Goal: Task Accomplishment & Management: Manage account settings

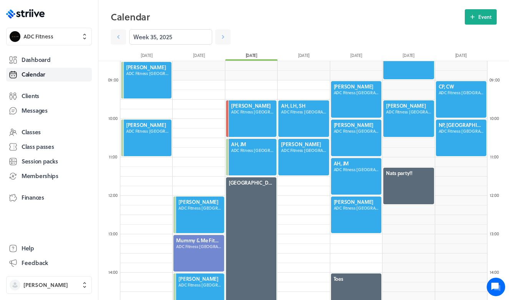
scroll to position [922, 367]
click at [347, 98] on div at bounding box center [356, 99] width 52 height 38
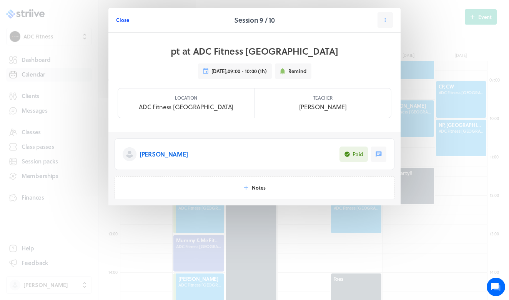
click at [125, 22] on span "Close" at bounding box center [122, 20] width 13 height 7
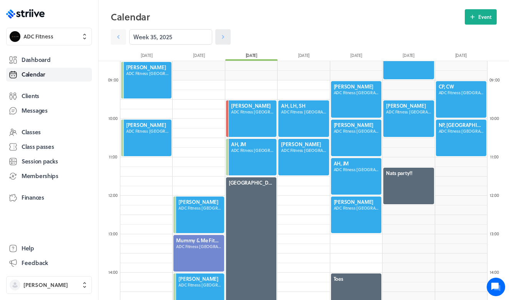
click at [223, 38] on icon at bounding box center [223, 37] width 8 height 8
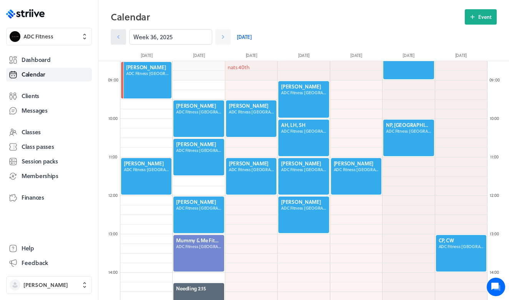
click at [121, 38] on icon at bounding box center [119, 37] width 8 height 8
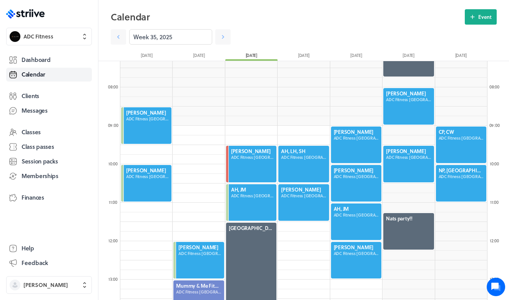
scroll to position [277, 0]
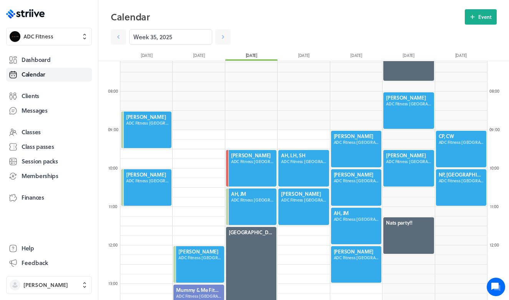
click at [353, 189] on div at bounding box center [356, 187] width 52 height 38
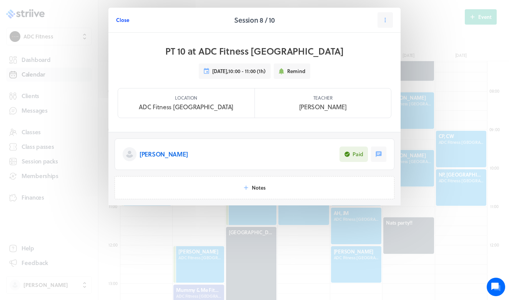
click at [121, 23] on span "Close" at bounding box center [122, 20] width 13 height 7
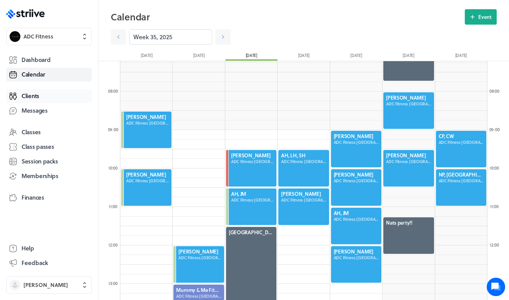
click at [47, 98] on link "Clients" at bounding box center [49, 96] width 86 height 14
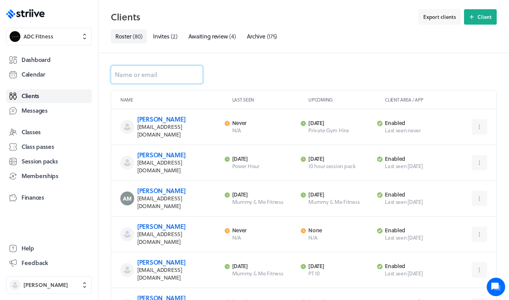
click at [142, 74] on input at bounding box center [157, 74] width 92 height 18
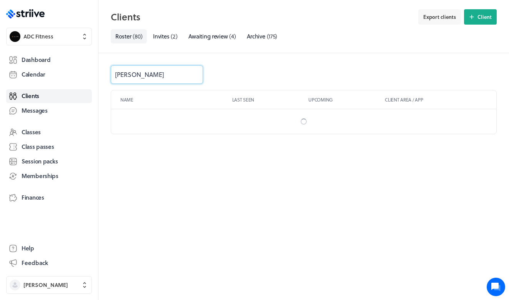
type input "[PERSON_NAME]"
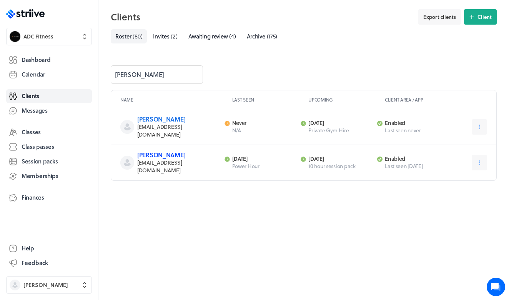
click at [170, 150] on link "[PERSON_NAME]" at bounding box center [161, 154] width 48 height 9
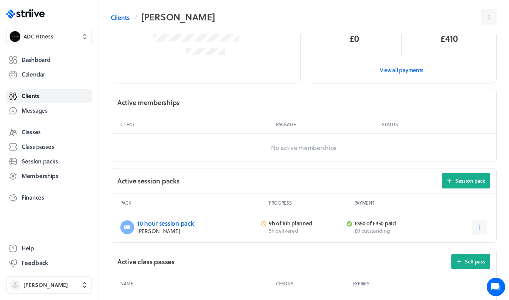
scroll to position [220, 0]
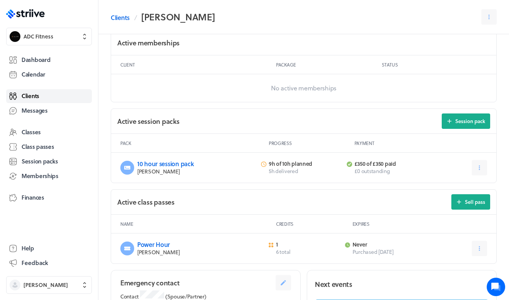
click at [33, 92] on span "Clients" at bounding box center [31, 96] width 18 height 8
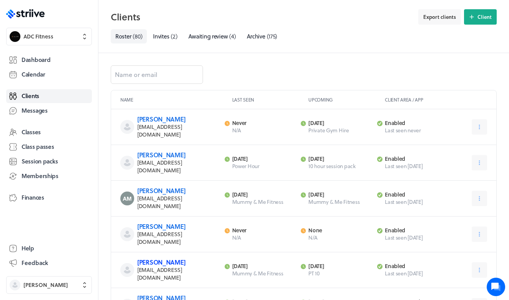
click at [157, 257] on link "[PERSON_NAME]" at bounding box center [161, 261] width 48 height 9
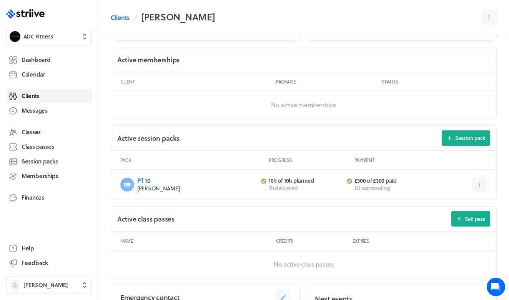
scroll to position [206, 0]
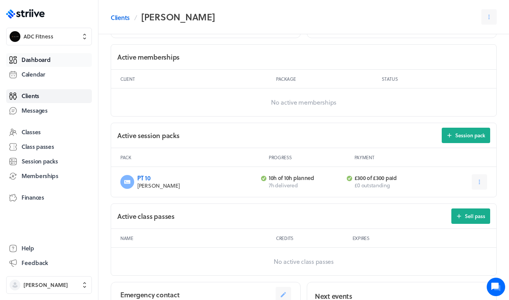
click at [52, 59] on link "Dashboard" at bounding box center [49, 60] width 86 height 14
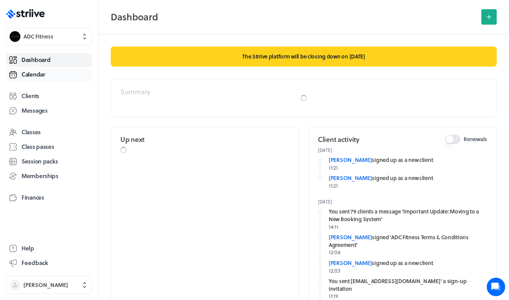
click at [41, 76] on span "Calendar" at bounding box center [34, 74] width 24 height 8
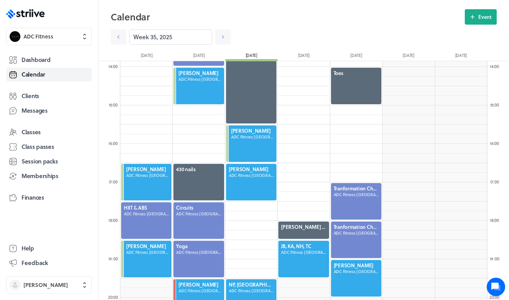
scroll to position [609, 0]
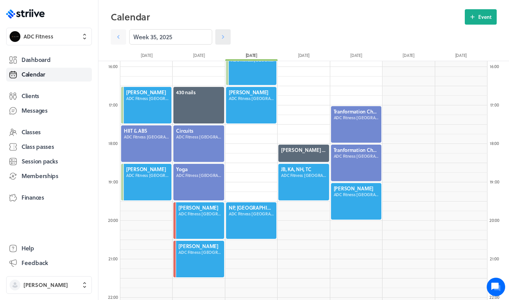
click at [220, 40] on icon at bounding box center [223, 37] width 8 height 8
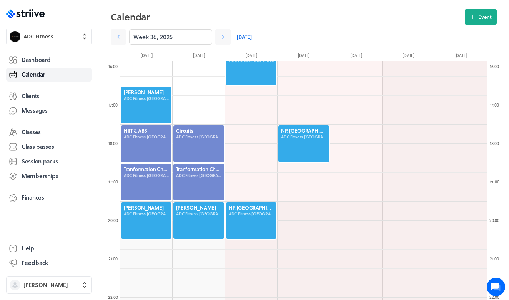
click at [151, 102] on div at bounding box center [146, 105] width 52 height 38
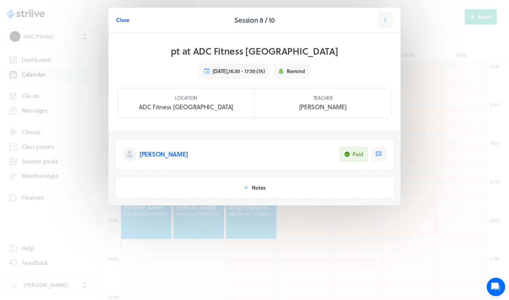
click at [122, 21] on span "Close" at bounding box center [122, 20] width 13 height 7
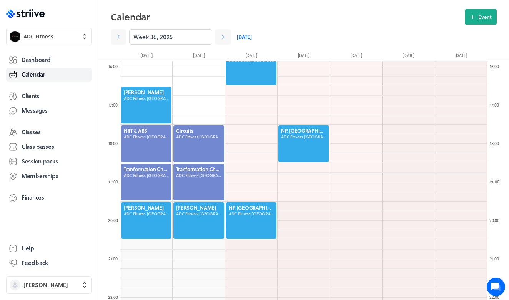
click at [143, 92] on div at bounding box center [146, 105] width 52 height 38
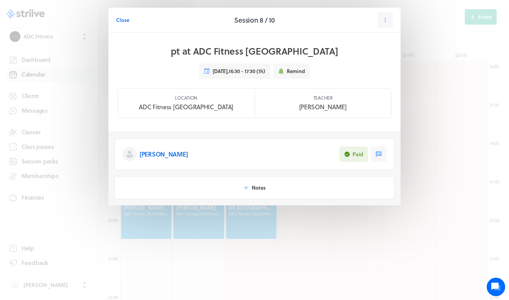
click at [166, 157] on p "[PERSON_NAME]" at bounding box center [164, 153] width 48 height 9
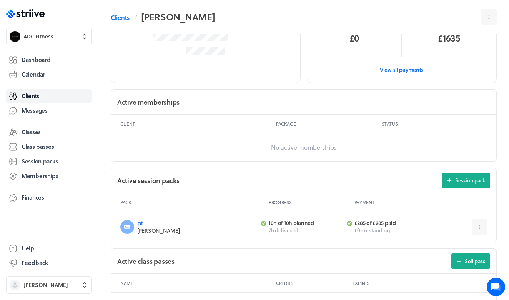
scroll to position [161, 0]
click at [139, 221] on link "pt" at bounding box center [140, 222] width 6 height 9
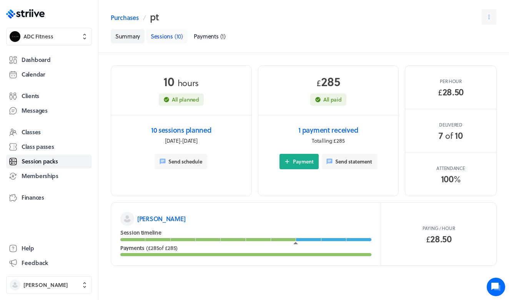
click at [157, 35] on span "Sessions" at bounding box center [162, 36] width 22 height 8
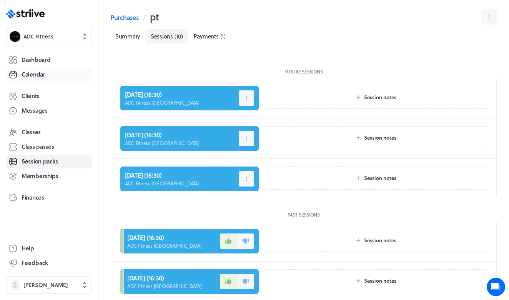
click at [27, 76] on span "Calendar" at bounding box center [34, 74] width 24 height 8
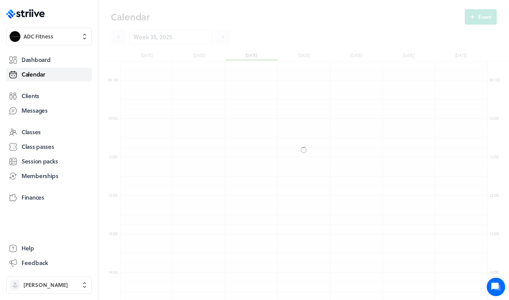
scroll to position [922, 367]
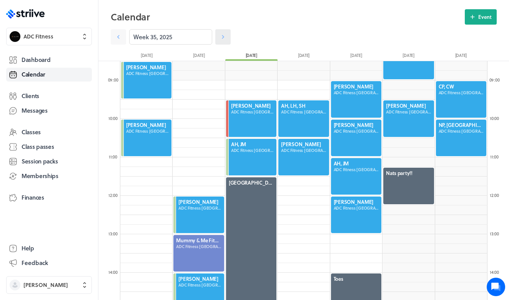
click at [223, 38] on icon at bounding box center [223, 37] width 2 height 4
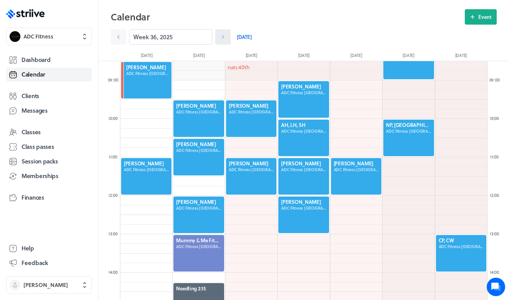
click at [223, 38] on icon at bounding box center [223, 37] width 2 height 4
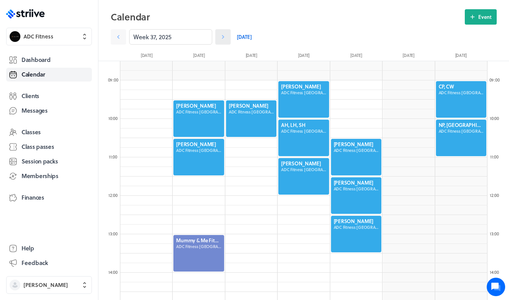
click at [223, 39] on icon at bounding box center [223, 37] width 8 height 8
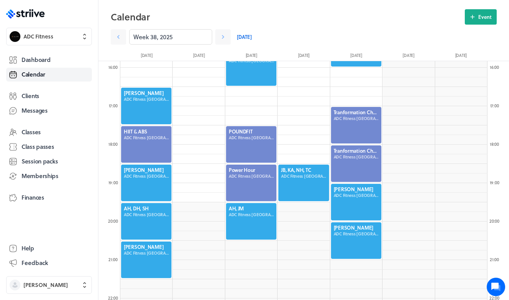
scroll to position [611, 0]
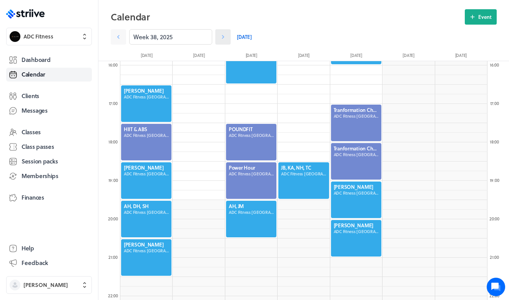
click at [224, 39] on icon at bounding box center [223, 37] width 8 height 8
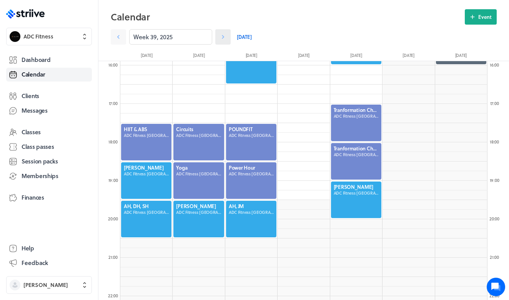
click at [224, 39] on icon at bounding box center [223, 37] width 8 height 8
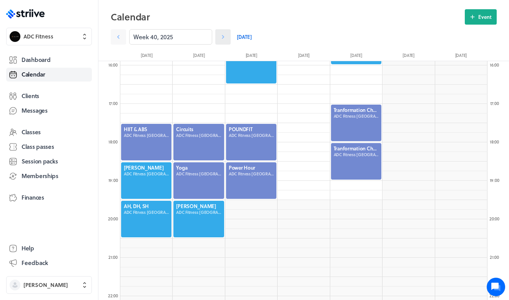
click at [224, 39] on icon at bounding box center [223, 37] width 8 height 8
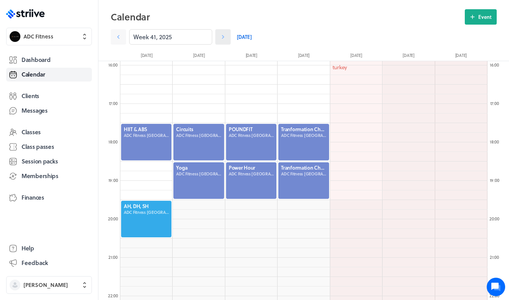
click at [224, 39] on icon at bounding box center [223, 37] width 8 height 8
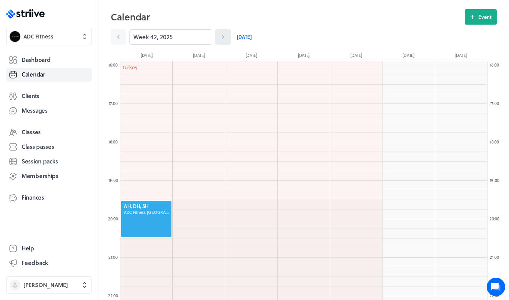
click at [224, 39] on icon at bounding box center [223, 37] width 8 height 8
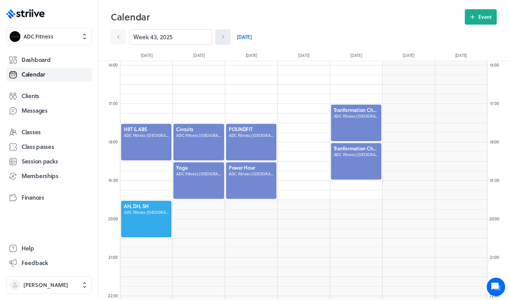
click at [222, 38] on icon at bounding box center [223, 37] width 8 height 8
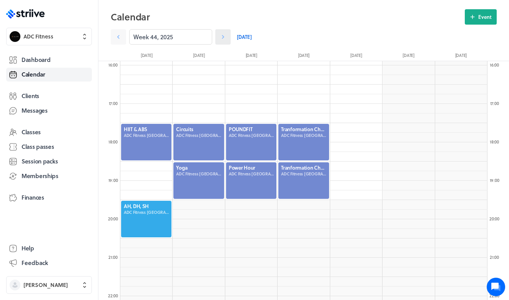
click at [222, 39] on icon at bounding box center [223, 37] width 8 height 8
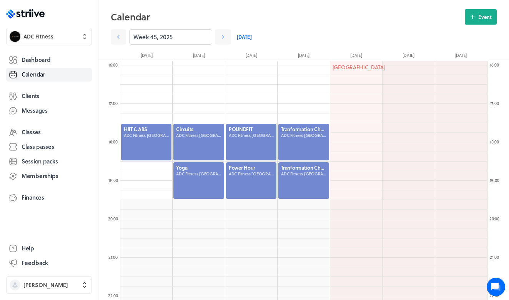
click at [239, 37] on link "[DATE]" at bounding box center [244, 36] width 15 height 15
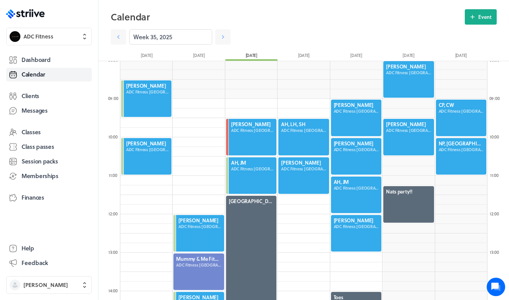
scroll to position [309, 0]
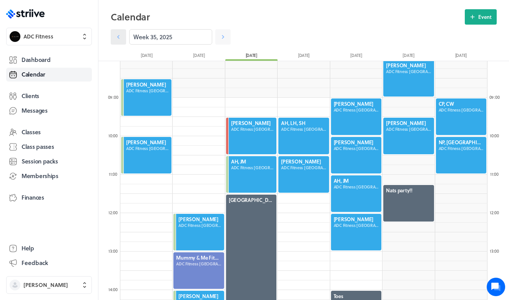
click at [116, 35] on icon at bounding box center [119, 37] width 8 height 8
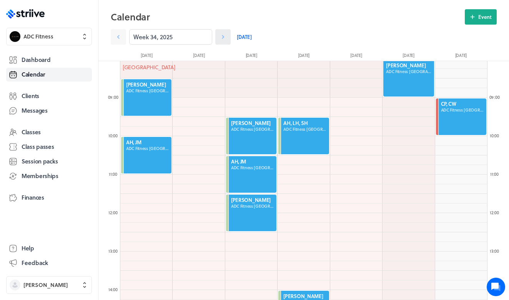
click at [225, 33] on icon at bounding box center [223, 37] width 8 height 8
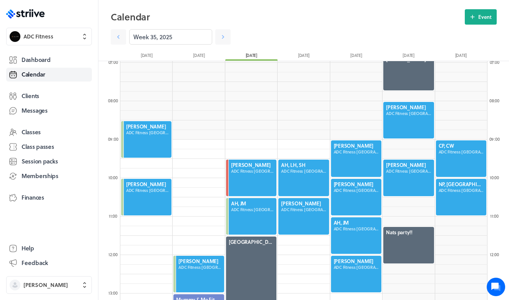
scroll to position [258, 0]
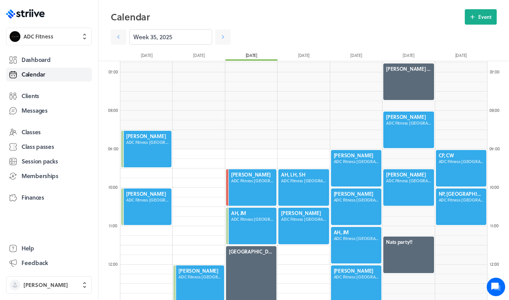
click at [421, 191] on div at bounding box center [408, 187] width 52 height 38
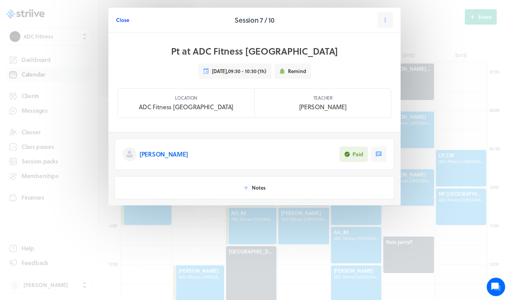
click at [119, 21] on span "Close" at bounding box center [122, 20] width 13 height 7
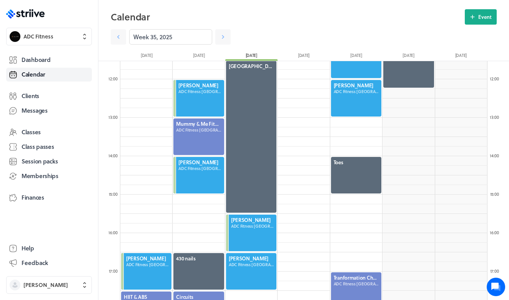
scroll to position [274, 0]
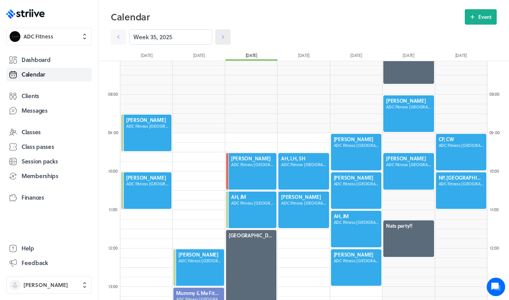
click at [224, 36] on icon at bounding box center [223, 37] width 8 height 8
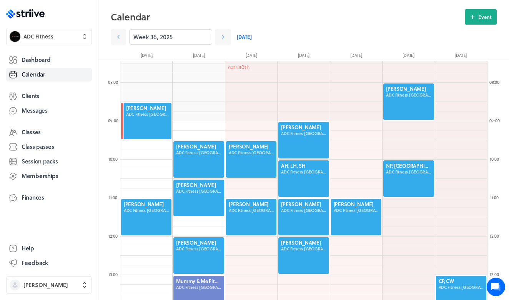
scroll to position [281, 0]
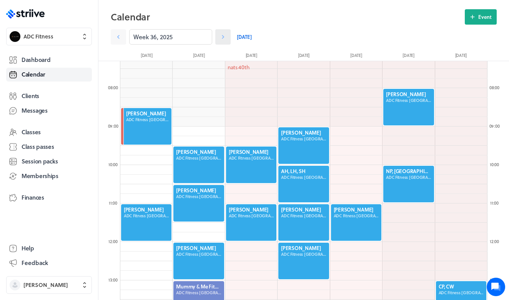
click at [223, 37] on icon at bounding box center [223, 37] width 8 height 8
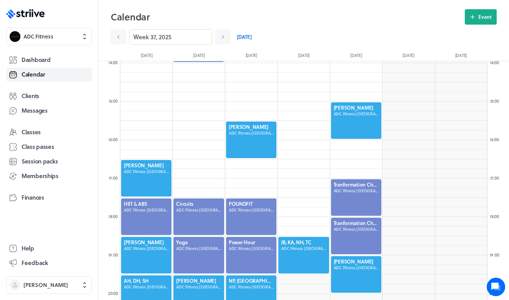
scroll to position [528, 0]
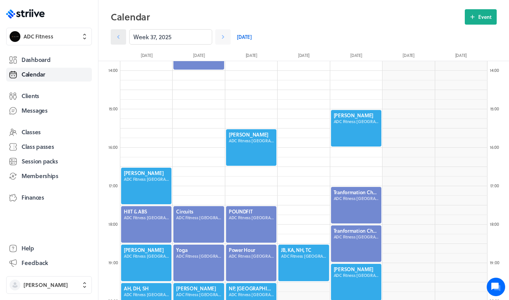
click at [115, 37] on icon at bounding box center [119, 37] width 8 height 8
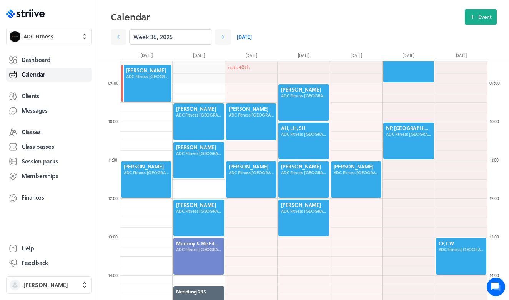
scroll to position [328, 0]
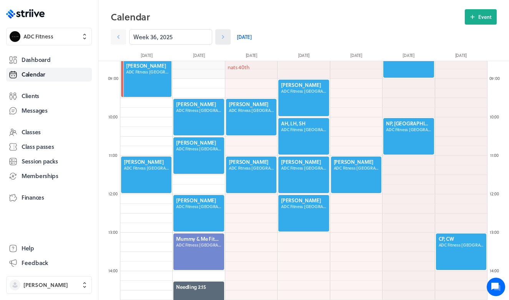
click at [226, 37] on icon at bounding box center [223, 37] width 8 height 8
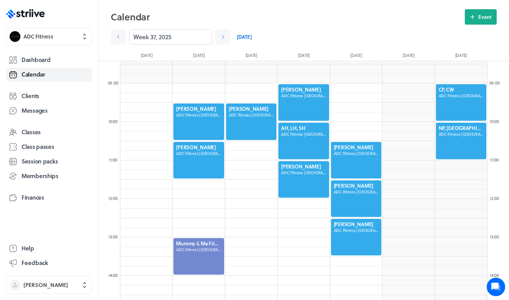
scroll to position [325, 0]
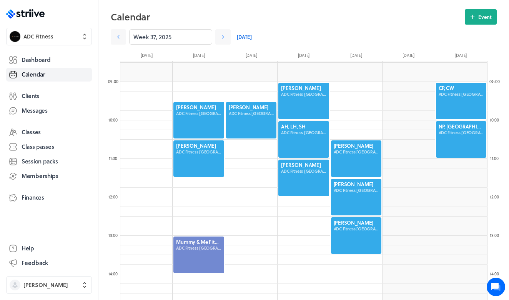
click at [302, 98] on div at bounding box center [303, 101] width 52 height 38
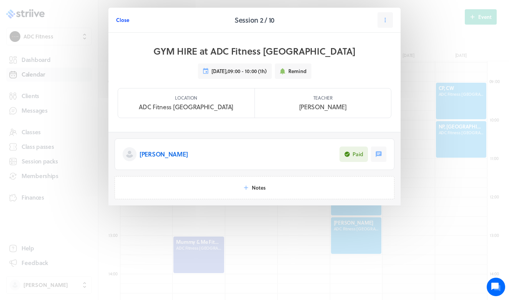
click at [124, 21] on span "Close" at bounding box center [122, 20] width 13 height 7
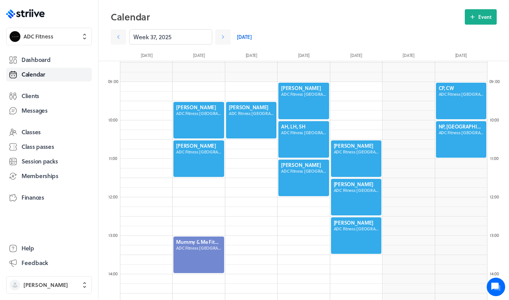
click at [354, 169] on div at bounding box center [356, 159] width 52 height 38
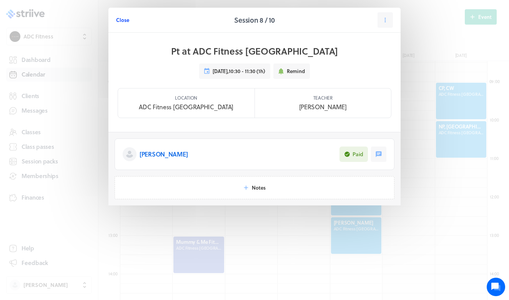
click at [124, 20] on span "Close" at bounding box center [122, 20] width 13 height 7
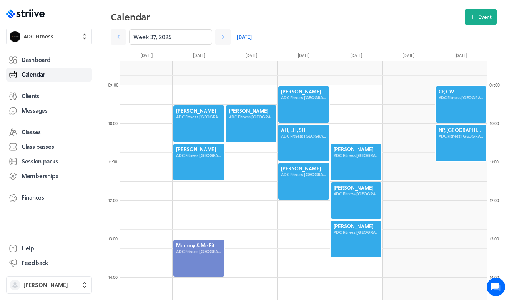
scroll to position [318, 0]
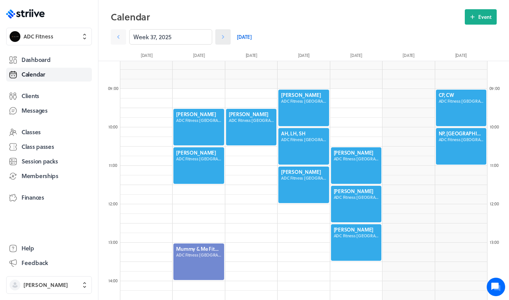
click at [223, 38] on icon at bounding box center [223, 37] width 2 height 4
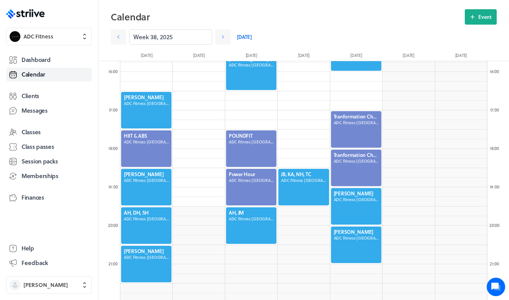
scroll to position [606, 0]
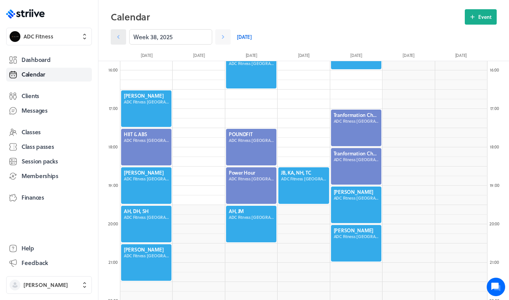
click at [122, 36] on link at bounding box center [118, 36] width 15 height 15
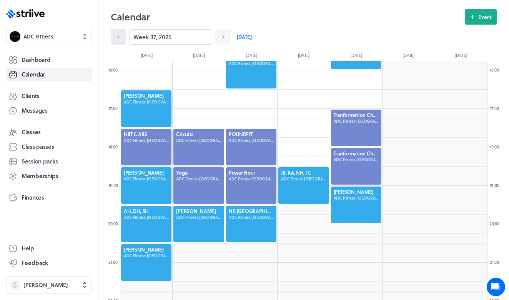
click at [122, 36] on link at bounding box center [118, 36] width 15 height 15
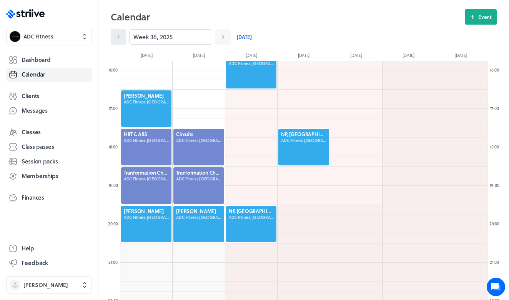
click at [122, 36] on link at bounding box center [118, 36] width 15 height 15
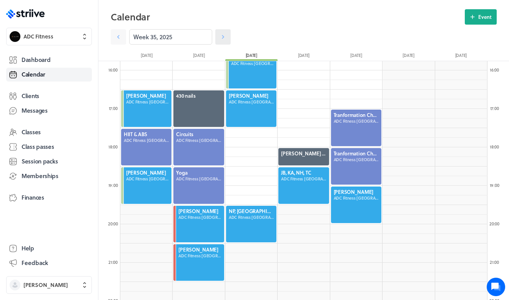
click at [218, 40] on link at bounding box center [222, 36] width 15 height 15
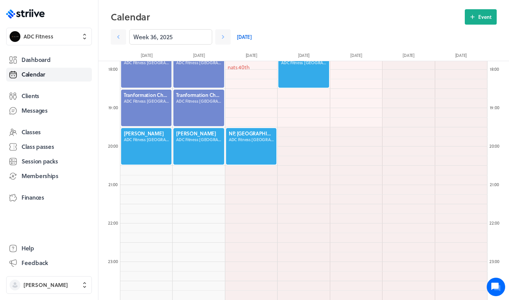
scroll to position [684, 0]
click at [220, 36] on icon at bounding box center [223, 37] width 8 height 8
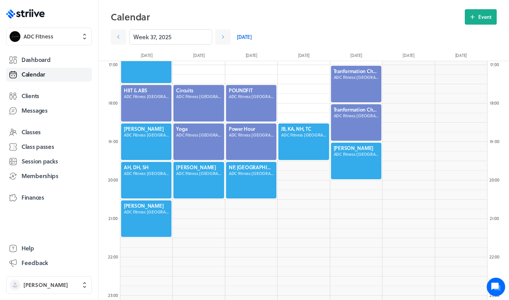
scroll to position [648, 0]
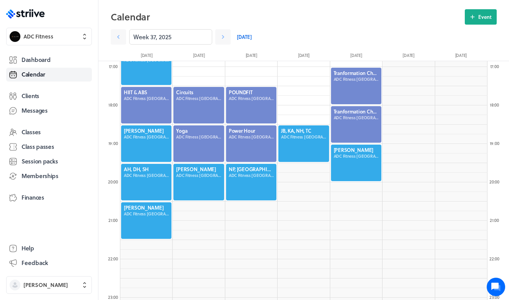
click at [201, 174] on div at bounding box center [199, 182] width 52 height 38
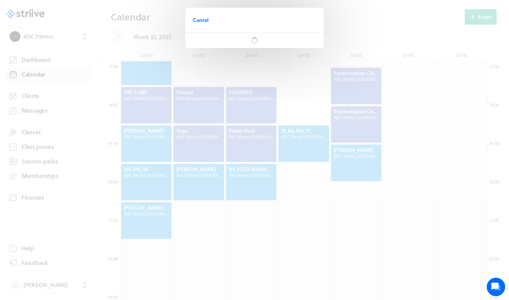
scroll to position [0, 0]
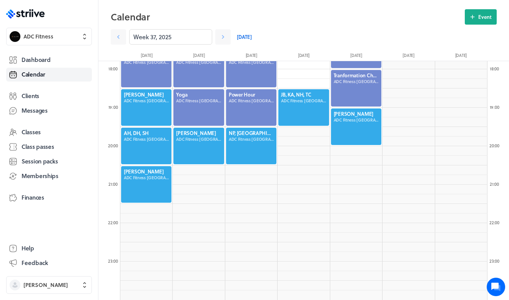
scroll to position [684, 0]
click at [198, 140] on div at bounding box center [199, 146] width 52 height 38
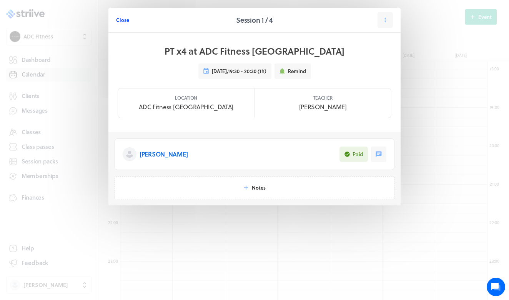
click at [117, 20] on span "Close" at bounding box center [122, 20] width 13 height 7
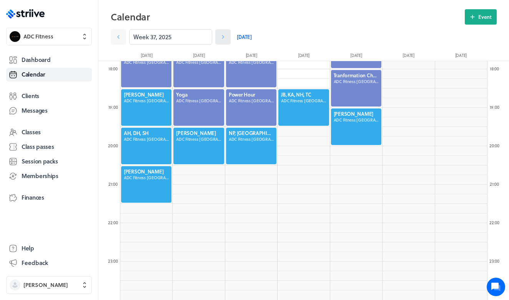
click at [223, 38] on icon at bounding box center [223, 37] width 2 height 4
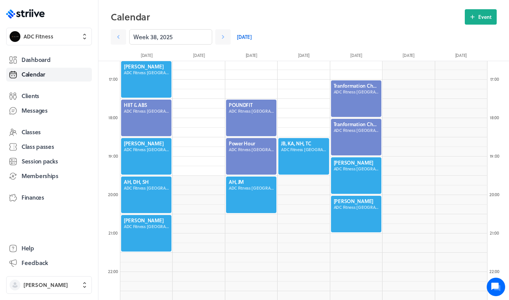
scroll to position [630, 0]
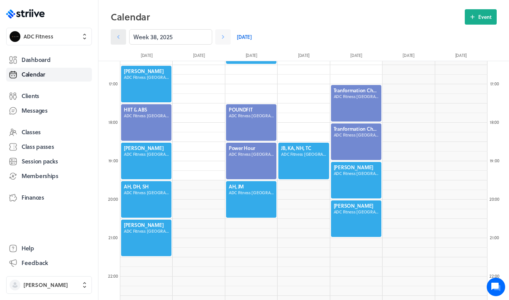
click at [118, 38] on icon at bounding box center [119, 37] width 8 height 8
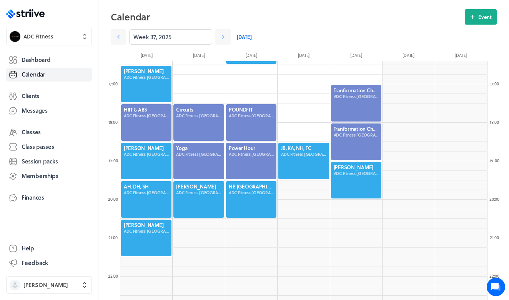
click at [202, 196] on div at bounding box center [199, 199] width 52 height 38
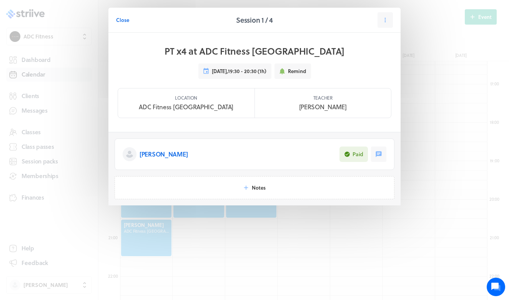
click at [163, 151] on p "[PERSON_NAME]" at bounding box center [164, 153] width 48 height 9
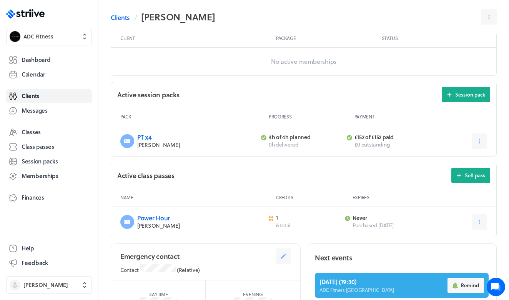
scroll to position [247, 0]
click at [143, 135] on link "PT x4" at bounding box center [144, 136] width 15 height 9
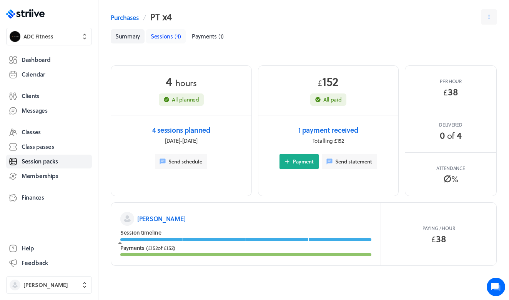
click at [175, 37] on span "( 4 )" at bounding box center [177, 36] width 7 height 8
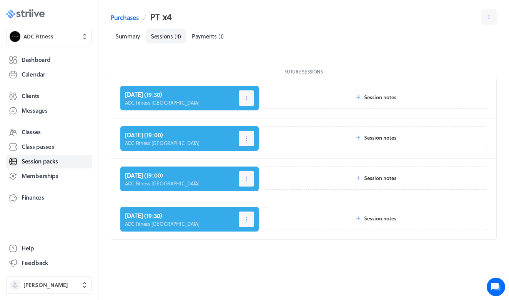
click at [41, 10] on icon ".st0{fill:#006BFF;} .st1{fill:#0A121C;} .st2{fill:url(#SVGID_1_);} .st3{fill:ur…" at bounding box center [25, 13] width 38 height 9
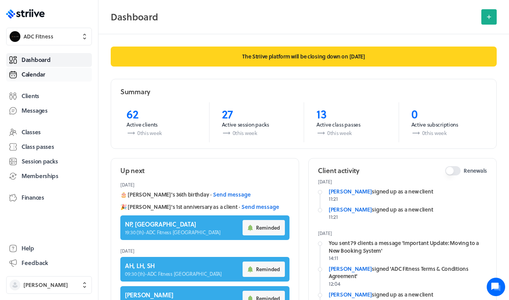
click at [37, 80] on link "Calendar" at bounding box center [49, 75] width 86 height 14
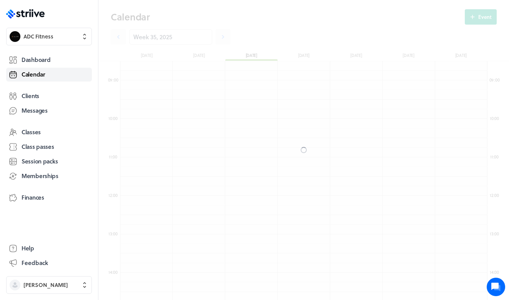
scroll to position [922, 367]
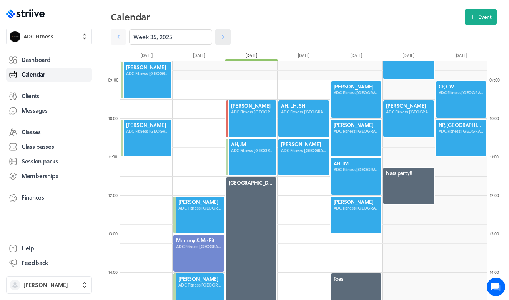
click at [225, 39] on icon at bounding box center [223, 37] width 8 height 8
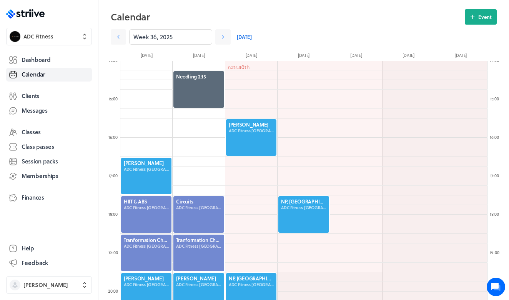
scroll to position [560, 0]
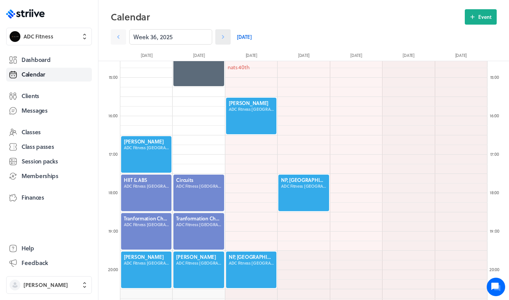
click at [223, 33] on icon at bounding box center [223, 37] width 8 height 8
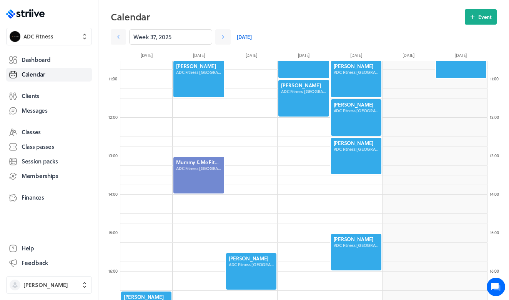
scroll to position [379, 0]
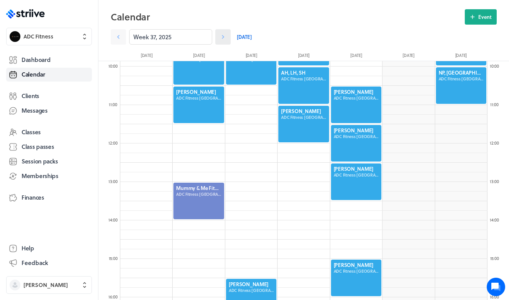
click at [224, 34] on icon at bounding box center [223, 37] width 8 height 8
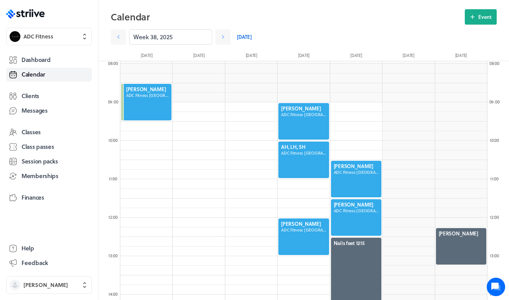
scroll to position [304, 0]
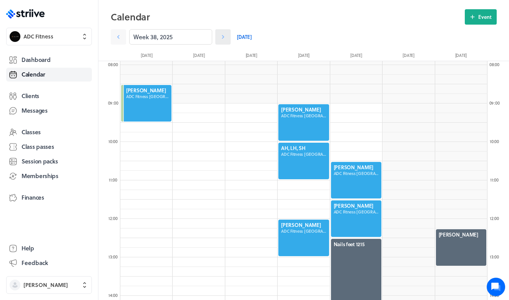
click at [221, 36] on icon at bounding box center [223, 37] width 8 height 8
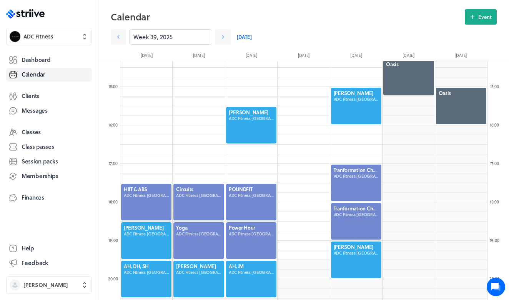
scroll to position [549, 0]
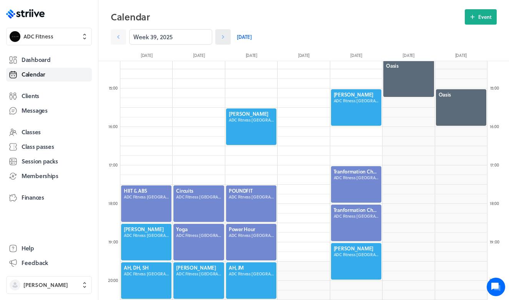
click at [220, 35] on icon at bounding box center [223, 37] width 8 height 8
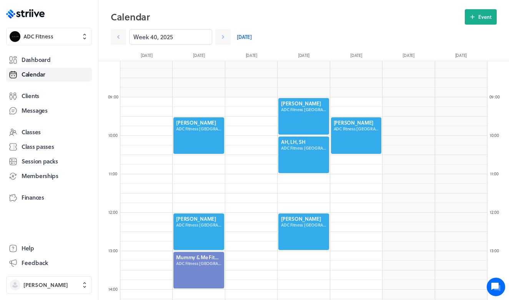
scroll to position [309, 0]
click at [352, 137] on div at bounding box center [356, 136] width 52 height 38
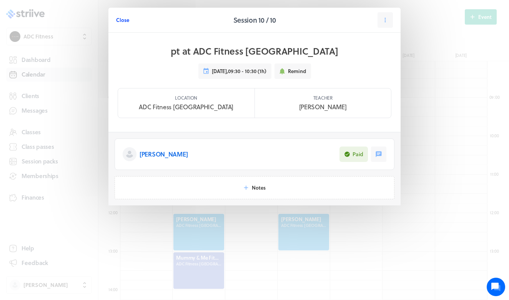
click at [122, 21] on span "Close" at bounding box center [122, 20] width 13 height 7
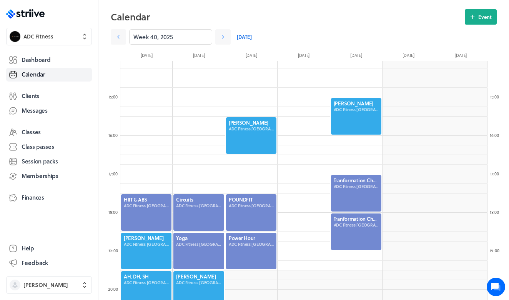
scroll to position [540, 0]
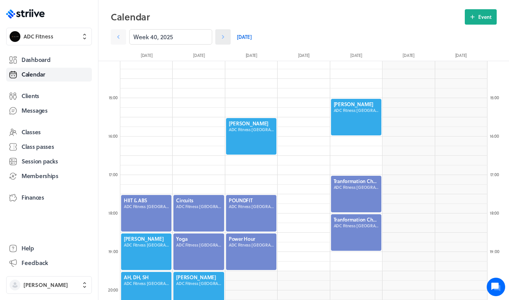
click at [222, 35] on icon at bounding box center [223, 37] width 8 height 8
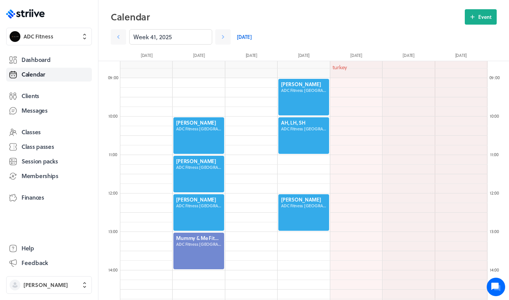
scroll to position [333, 0]
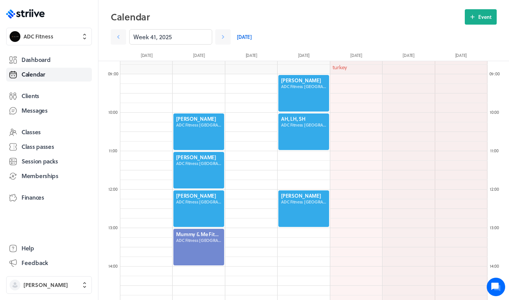
click at [305, 89] on div at bounding box center [303, 93] width 52 height 38
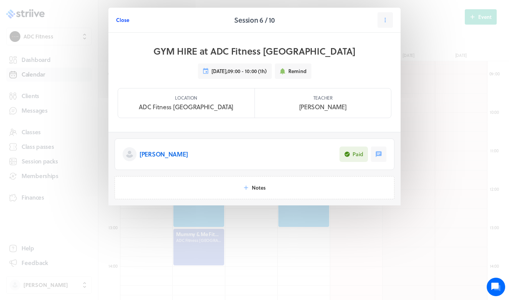
click at [128, 21] on span "Close" at bounding box center [122, 20] width 13 height 7
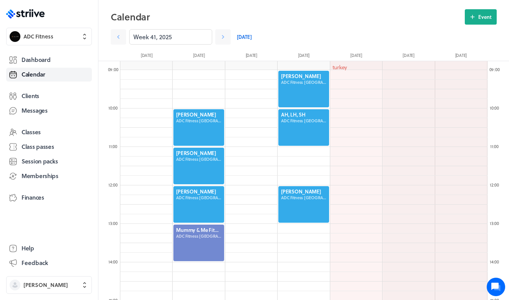
scroll to position [327, 0]
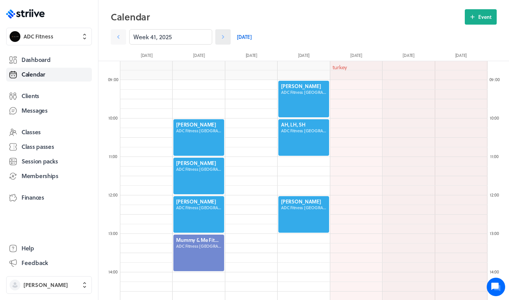
click at [222, 40] on icon at bounding box center [223, 37] width 8 height 8
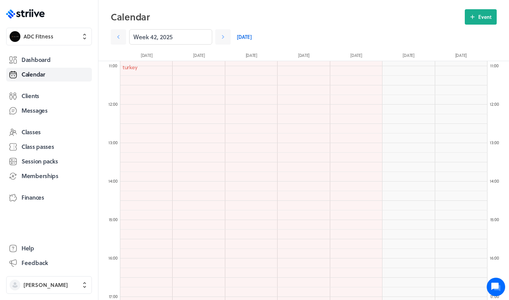
scroll to position [427, 0]
click at [224, 38] on icon at bounding box center [223, 37] width 8 height 8
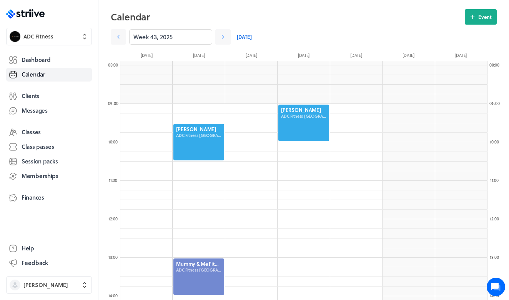
scroll to position [304, 0]
click at [294, 118] on div at bounding box center [303, 122] width 52 height 38
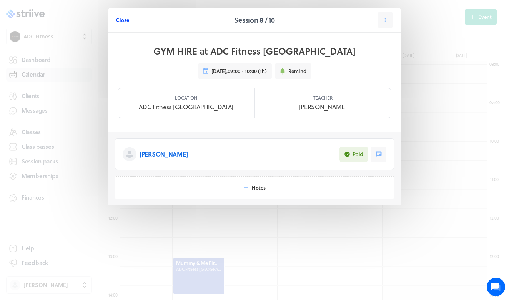
click at [125, 19] on span "Close" at bounding box center [122, 20] width 13 height 7
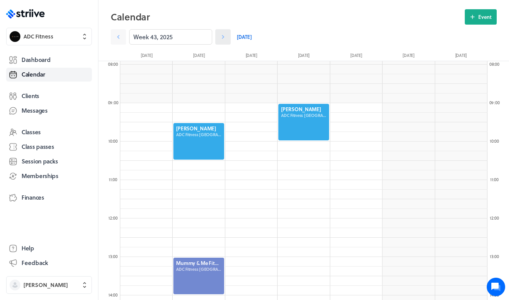
click at [224, 39] on icon at bounding box center [223, 37] width 8 height 8
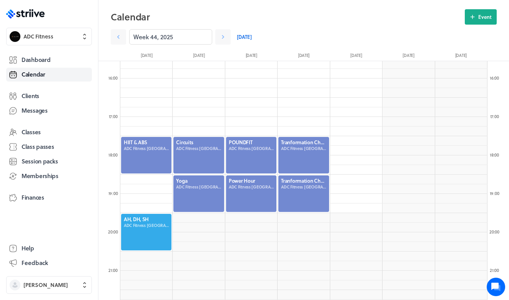
scroll to position [604, 0]
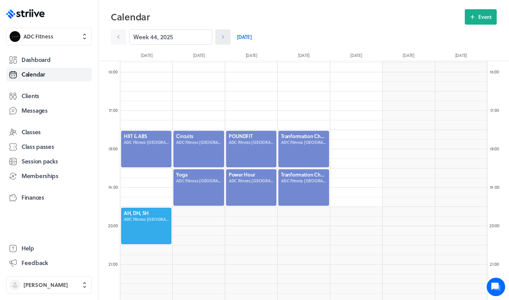
click at [221, 39] on icon at bounding box center [223, 37] width 8 height 8
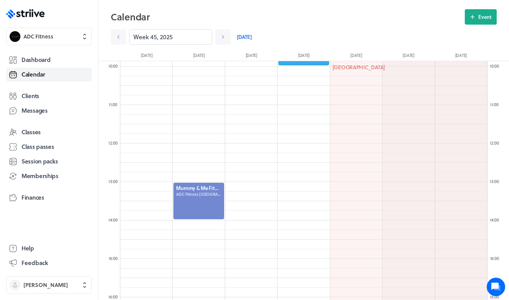
scroll to position [386, 0]
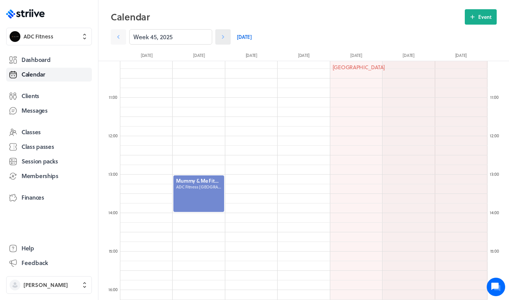
click at [228, 37] on link at bounding box center [222, 36] width 15 height 15
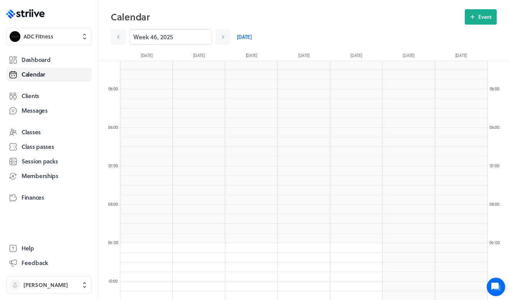
scroll to position [63, 0]
click at [220, 40] on icon at bounding box center [223, 37] width 8 height 8
click at [121, 38] on icon at bounding box center [119, 37] width 8 height 8
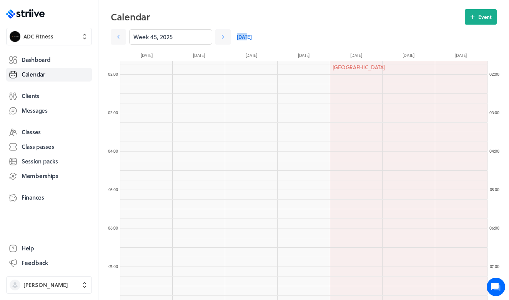
click at [247, 33] on link "[DATE]" at bounding box center [244, 36] width 15 height 15
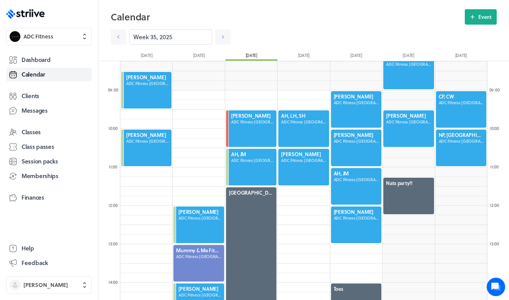
scroll to position [319, 0]
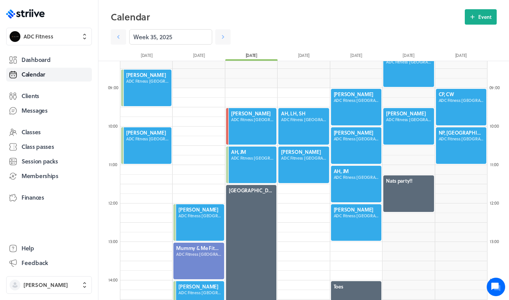
click at [347, 146] on div at bounding box center [356, 145] width 52 height 38
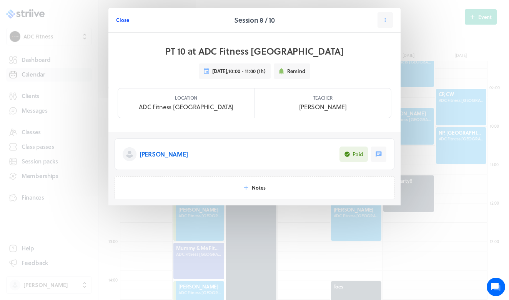
click at [124, 18] on span "Close" at bounding box center [122, 20] width 13 height 7
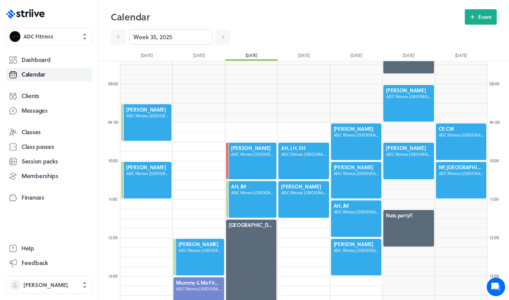
scroll to position [284, 0]
click at [221, 38] on icon at bounding box center [223, 37] width 8 height 8
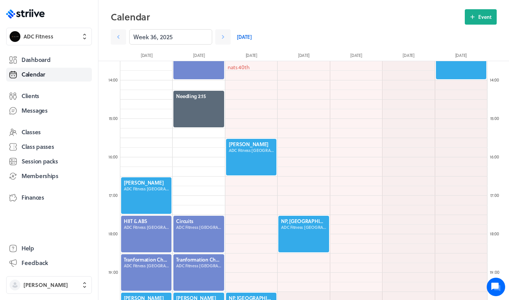
scroll to position [531, 0]
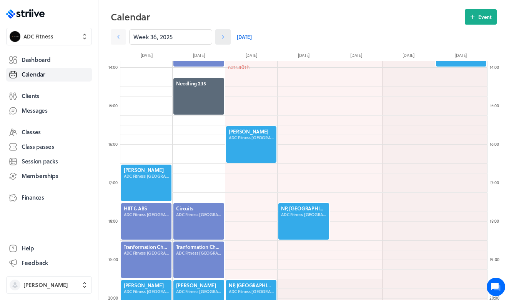
click at [225, 36] on icon at bounding box center [223, 37] width 8 height 8
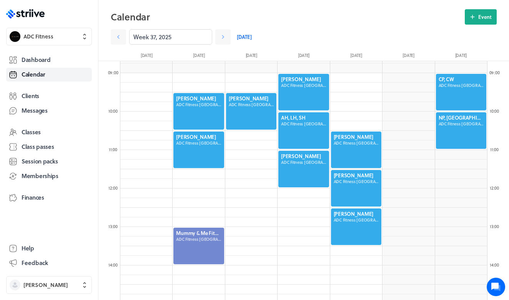
scroll to position [335, 0]
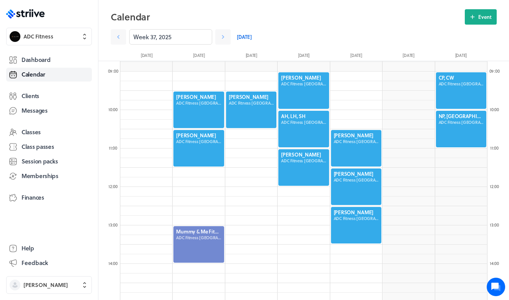
click at [201, 103] on div at bounding box center [199, 110] width 52 height 38
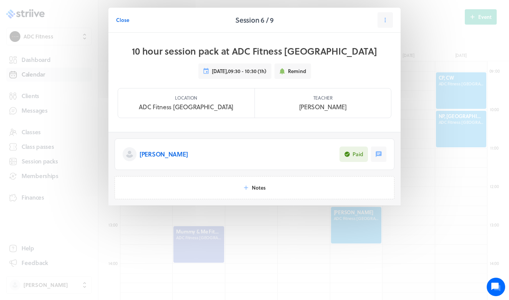
click at [188, 155] on p "[PERSON_NAME]" at bounding box center [164, 153] width 48 height 9
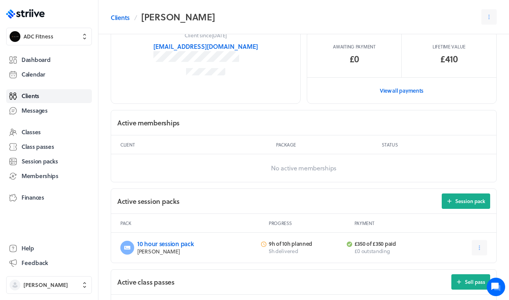
scroll to position [144, 0]
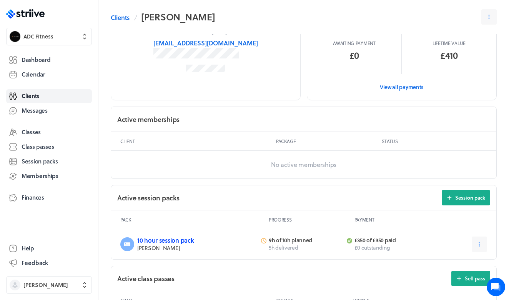
click at [174, 238] on link "10 hour session pack" at bounding box center [165, 240] width 56 height 9
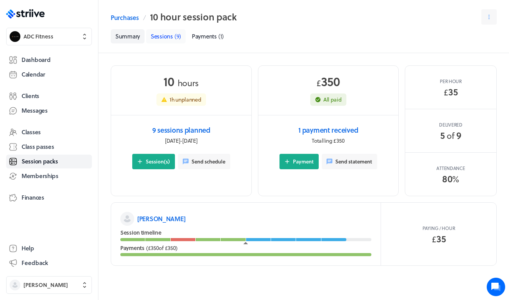
click at [178, 40] on span "( 9 )" at bounding box center [177, 36] width 7 height 8
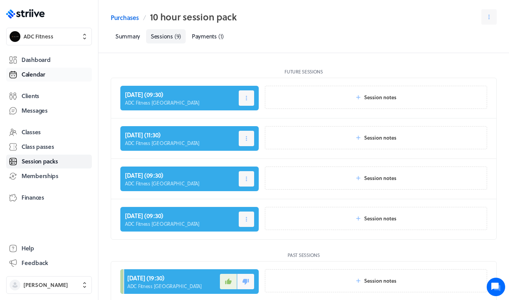
click at [45, 70] on span "Calendar" at bounding box center [34, 74] width 24 height 8
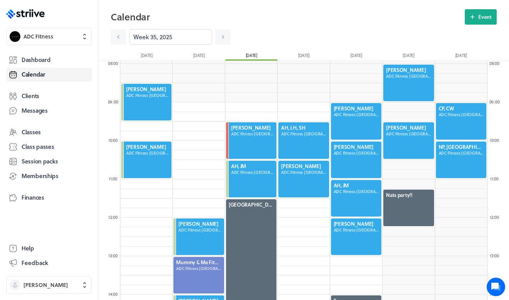
scroll to position [303, 0]
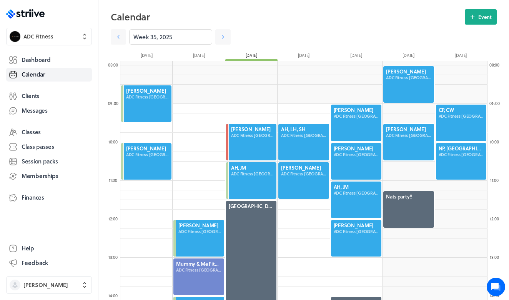
click at [347, 119] on div at bounding box center [356, 123] width 52 height 38
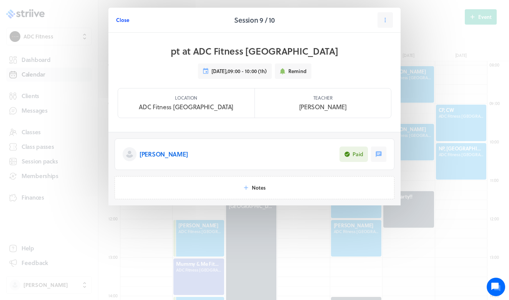
click at [123, 20] on span "Close" at bounding box center [122, 20] width 13 height 7
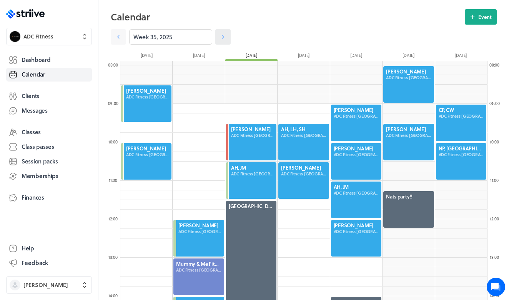
click at [221, 36] on icon at bounding box center [223, 37] width 8 height 8
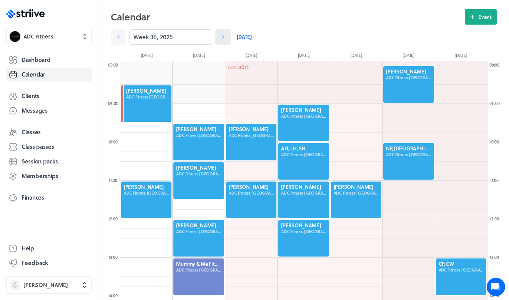
click at [226, 43] on link at bounding box center [222, 36] width 15 height 15
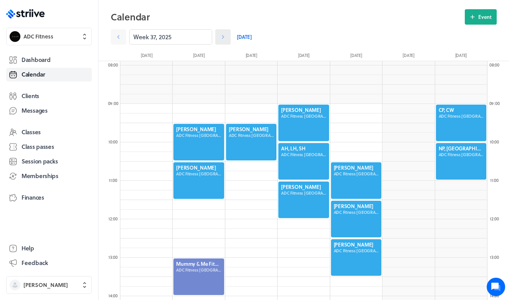
click at [225, 42] on link at bounding box center [222, 36] width 15 height 15
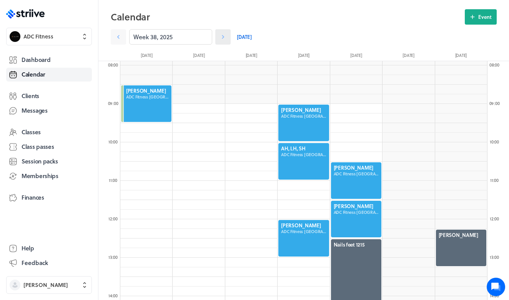
click at [225, 42] on link at bounding box center [222, 36] width 15 height 15
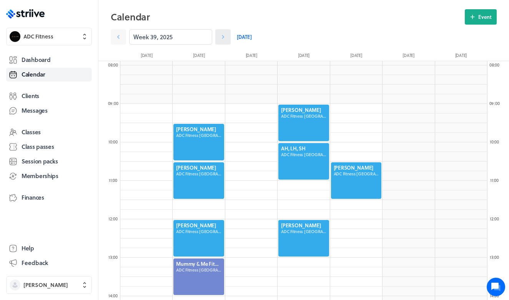
click at [225, 43] on link at bounding box center [222, 36] width 15 height 15
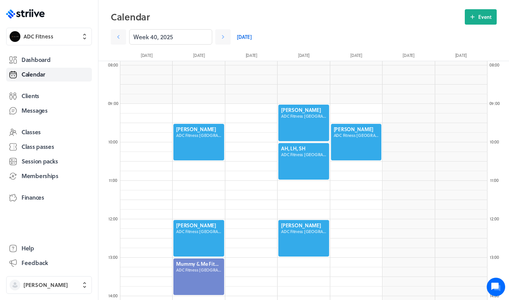
click at [245, 37] on link "[DATE]" at bounding box center [244, 36] width 15 height 15
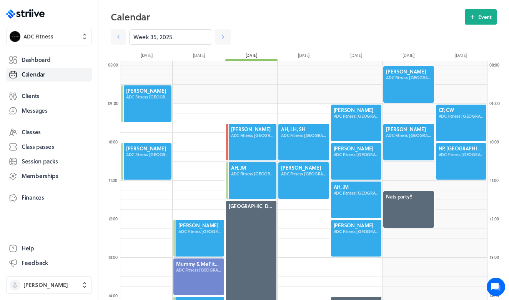
click at [358, 155] on div at bounding box center [356, 161] width 52 height 38
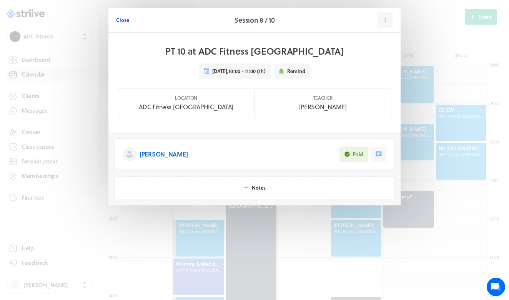
click at [125, 20] on span "Close" at bounding box center [122, 20] width 13 height 7
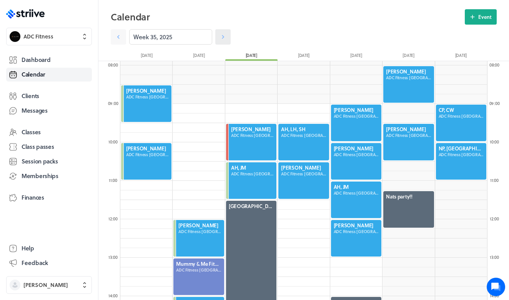
click at [224, 36] on icon at bounding box center [223, 37] width 8 height 8
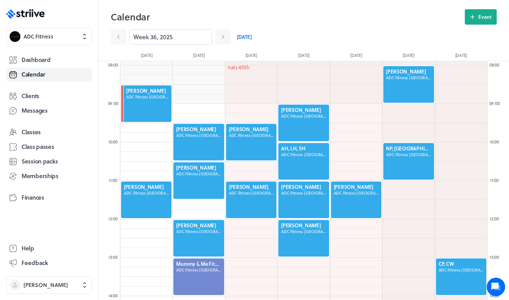
click at [193, 271] on div at bounding box center [199, 276] width 52 height 38
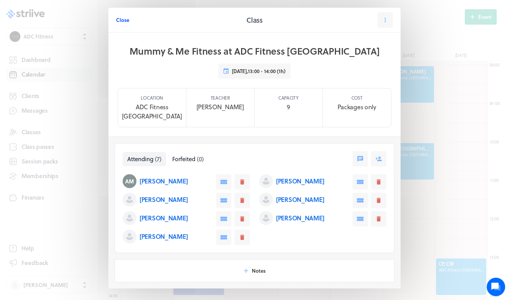
click at [124, 20] on span "Close" at bounding box center [122, 20] width 13 height 7
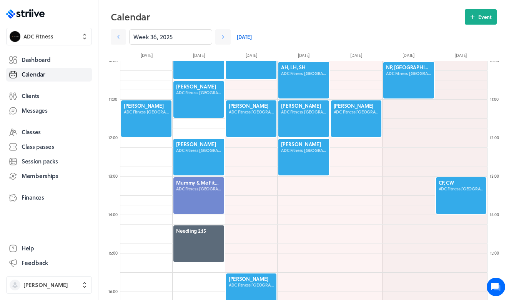
scroll to position [379, 0]
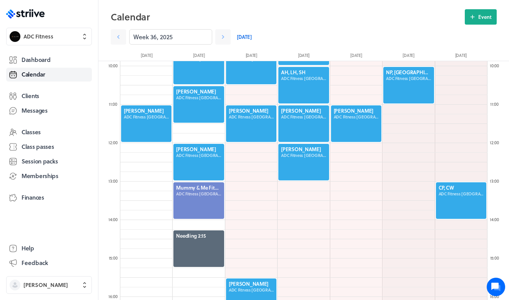
click at [194, 156] on div at bounding box center [199, 162] width 52 height 38
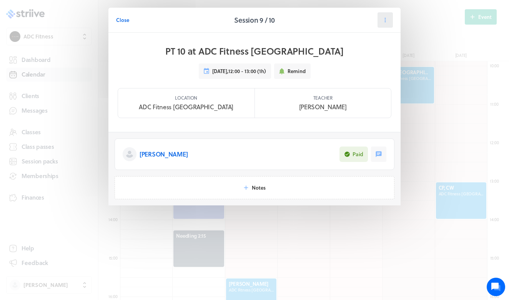
click at [388, 23] on icon at bounding box center [385, 20] width 7 height 7
click at [128, 20] on span "Close" at bounding box center [122, 20] width 13 height 7
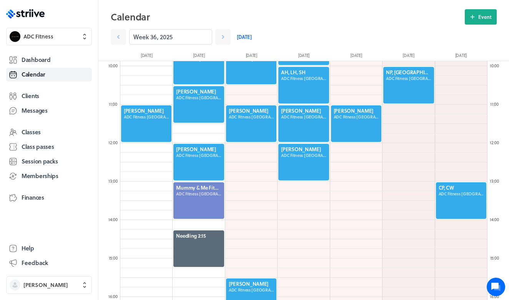
click at [201, 158] on div at bounding box center [199, 162] width 52 height 38
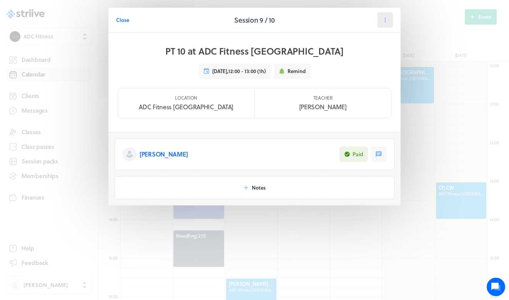
click at [380, 20] on button at bounding box center [384, 19] width 15 height 15
click at [367, 67] on span "Cancel" at bounding box center [362, 66] width 16 height 7
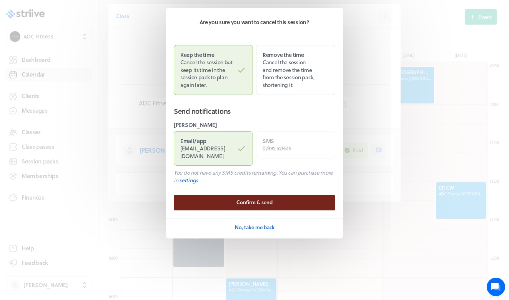
click at [251, 199] on span "Confirm & send" at bounding box center [254, 202] width 36 height 7
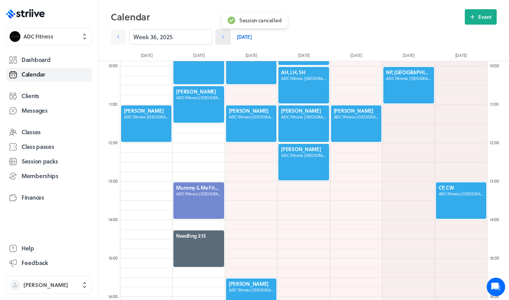
click at [226, 34] on icon at bounding box center [223, 37] width 8 height 8
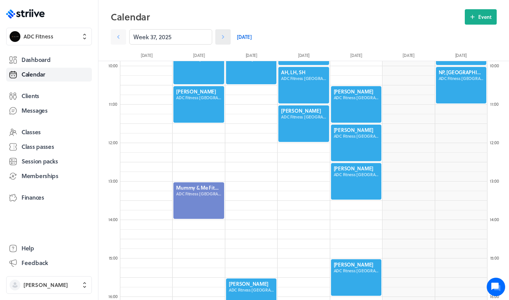
click at [218, 38] on link at bounding box center [222, 36] width 15 height 15
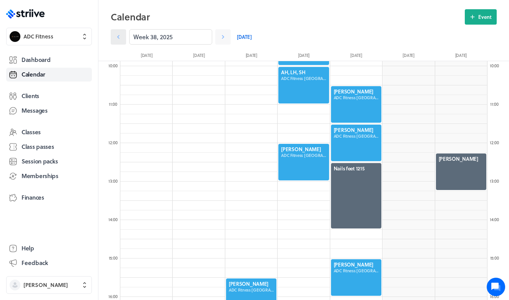
click at [122, 35] on icon at bounding box center [119, 37] width 8 height 8
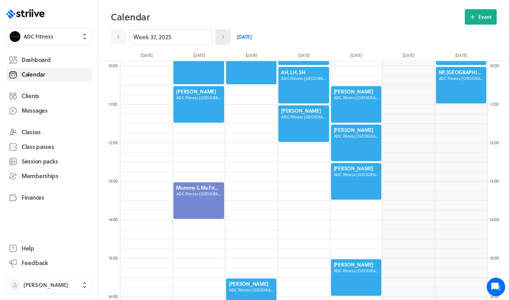
click at [222, 37] on icon at bounding box center [223, 37] width 8 height 8
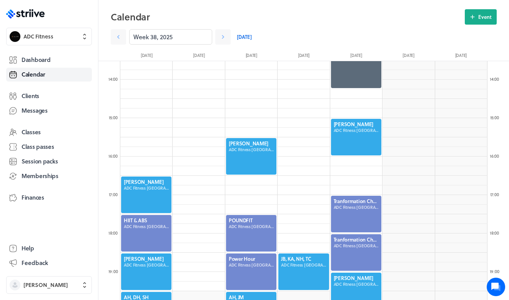
scroll to position [492, 0]
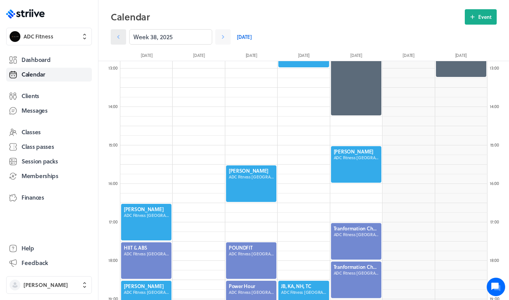
click at [114, 39] on link at bounding box center [118, 36] width 15 height 15
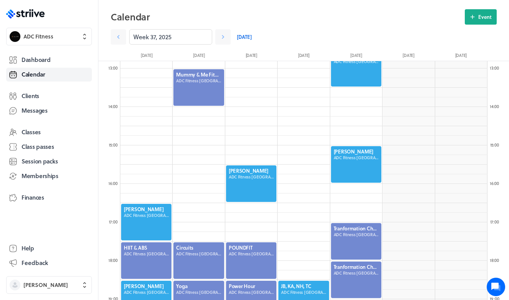
click at [365, 161] on div at bounding box center [356, 164] width 52 height 38
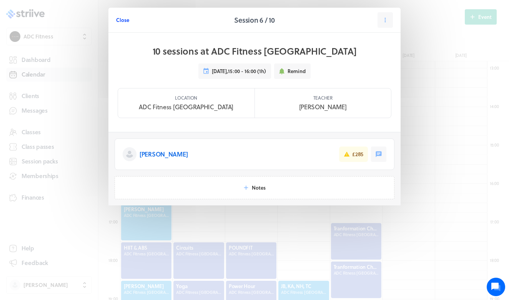
click at [123, 21] on span "Close" at bounding box center [122, 20] width 13 height 7
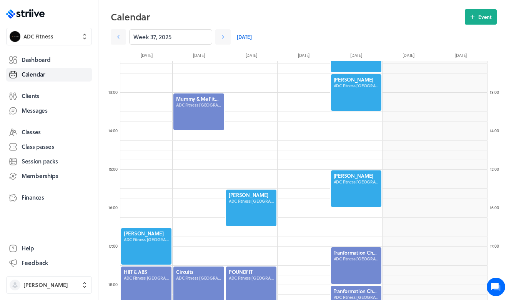
scroll to position [453, 0]
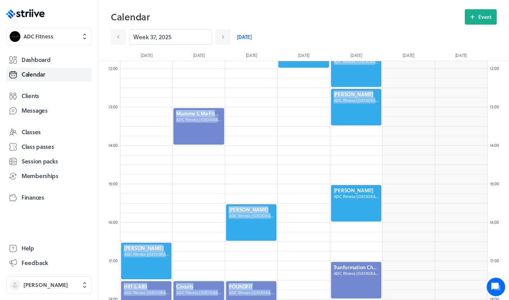
click at [364, 126] on div "Katherine Turner ADC Fitness Boston HIIT & ABS ADC Fitness Boston Lindsay Taske…" at bounding box center [303, 69] width 367 height 922
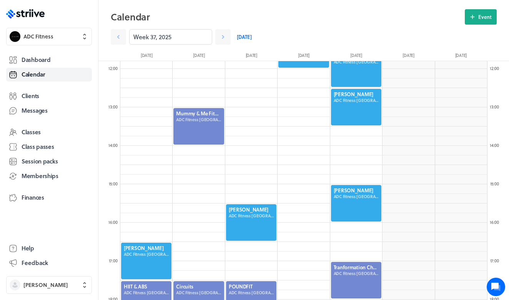
click at [359, 114] on div at bounding box center [356, 107] width 52 height 38
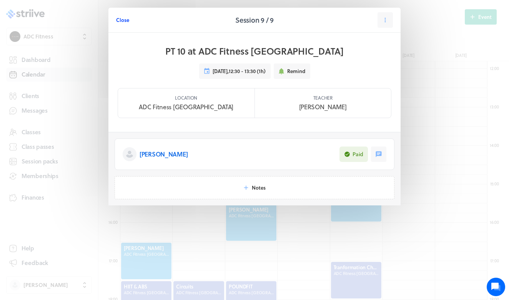
click at [125, 22] on span "Close" at bounding box center [122, 20] width 13 height 7
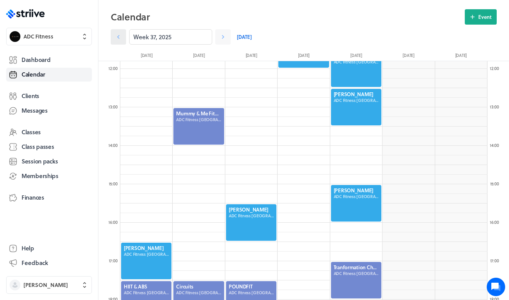
click at [119, 38] on icon at bounding box center [118, 37] width 2 height 4
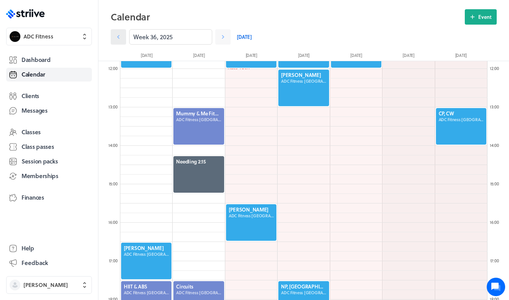
click at [119, 38] on icon at bounding box center [118, 37] width 2 height 4
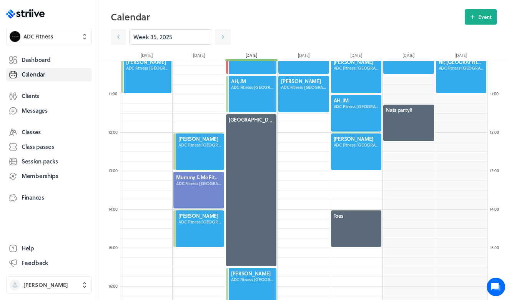
scroll to position [380, 0]
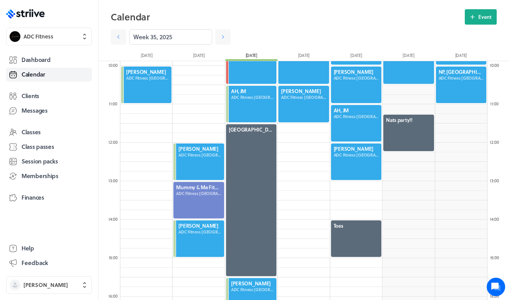
click at [344, 91] on div at bounding box center [356, 85] width 52 height 38
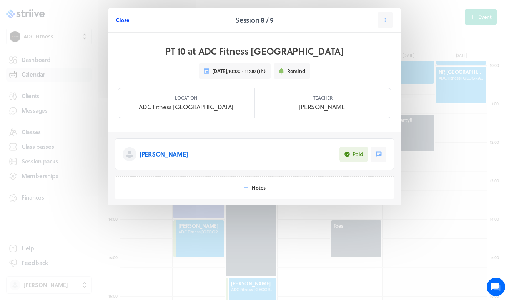
click at [119, 19] on span "Close" at bounding box center [122, 20] width 13 height 7
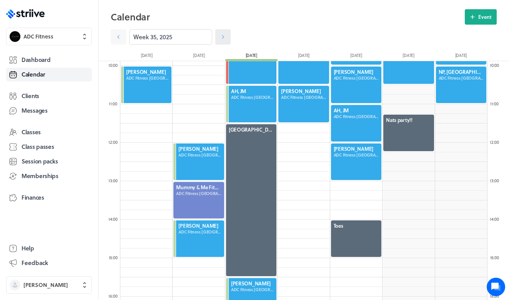
click at [229, 38] on link at bounding box center [222, 36] width 15 height 15
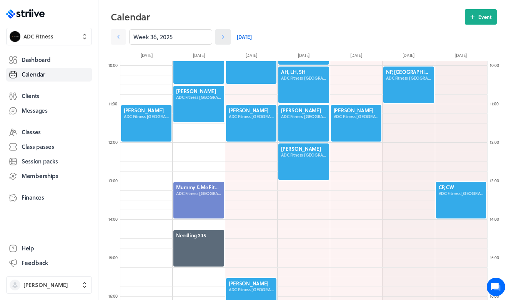
click at [228, 36] on link at bounding box center [222, 36] width 15 height 15
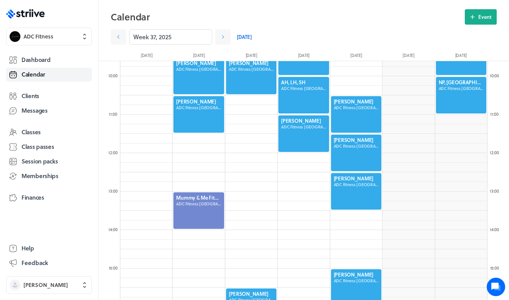
scroll to position [459, 0]
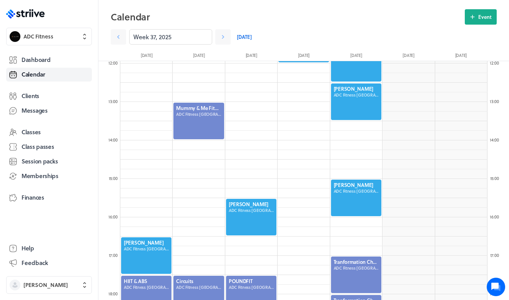
click at [240, 37] on link "[DATE]" at bounding box center [244, 36] width 15 height 15
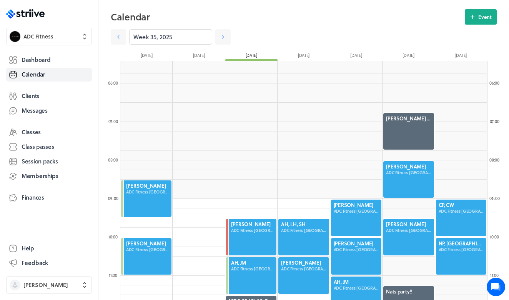
scroll to position [212, 0]
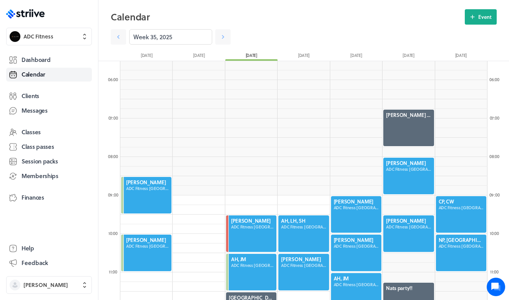
click at [420, 173] on div at bounding box center [408, 176] width 52 height 38
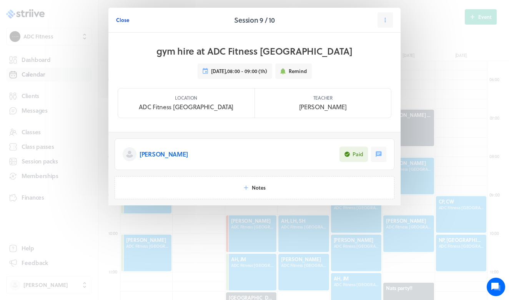
click at [127, 20] on span "Close" at bounding box center [122, 20] width 13 height 7
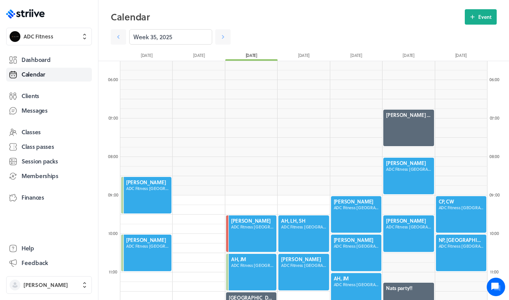
click at [389, 178] on div at bounding box center [408, 176] width 52 height 38
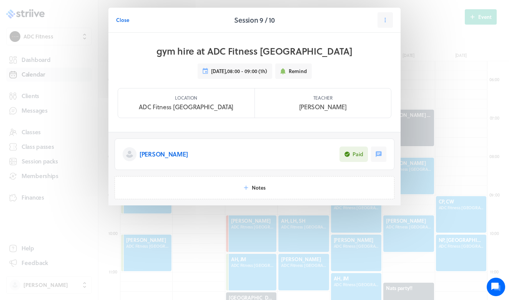
click at [130, 19] on div "Close" at bounding box center [173, 19] width 114 height 15
click at [128, 20] on span "Close" at bounding box center [122, 20] width 13 height 7
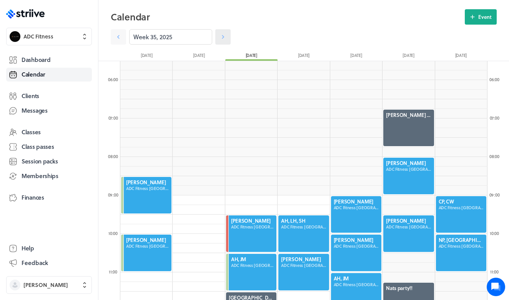
click at [220, 37] on icon at bounding box center [223, 37] width 8 height 8
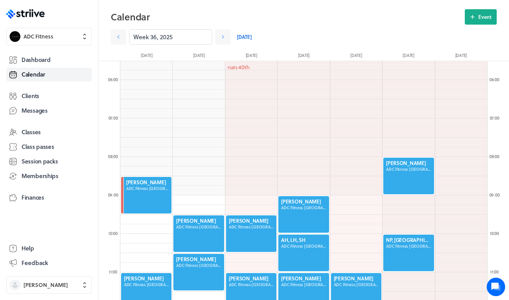
click at [408, 166] on div at bounding box center [408, 176] width 52 height 38
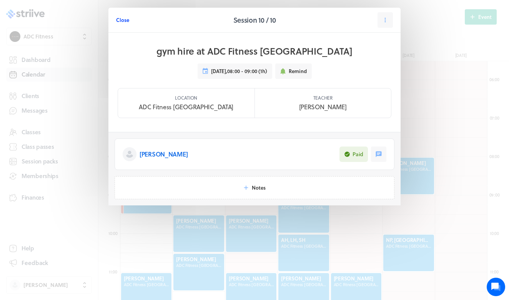
click at [121, 18] on span "Close" at bounding box center [122, 20] width 13 height 7
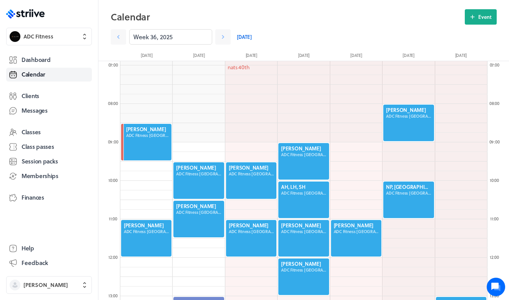
scroll to position [261, 0]
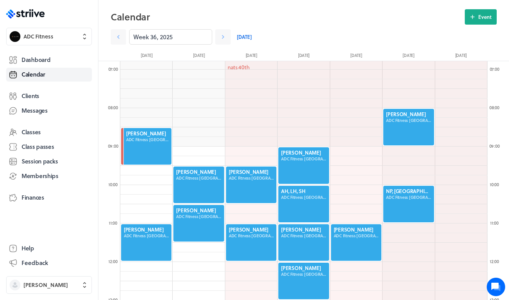
click at [409, 125] on div at bounding box center [408, 127] width 52 height 38
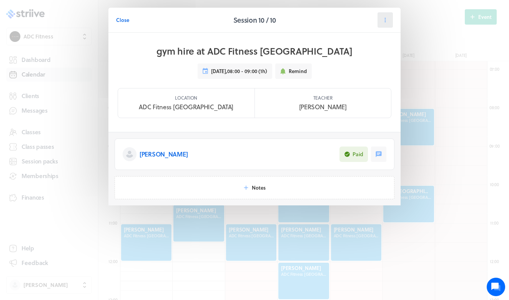
click at [382, 23] on icon at bounding box center [385, 20] width 7 height 7
click at [369, 84] on span "Manage pack" at bounding box center [369, 80] width 31 height 7
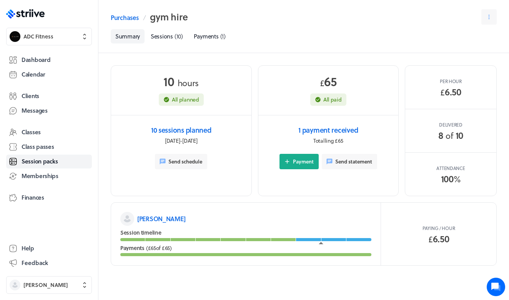
click at [281, 239] on div at bounding box center [283, 239] width 25 height 3
click at [173, 34] on span "Sessions" at bounding box center [162, 36] width 22 height 8
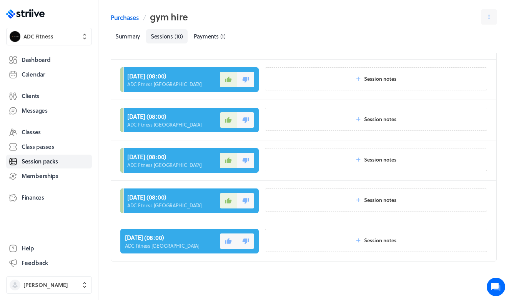
scroll to position [242, 0]
click at [40, 61] on span "Dashboard" at bounding box center [36, 60] width 29 height 8
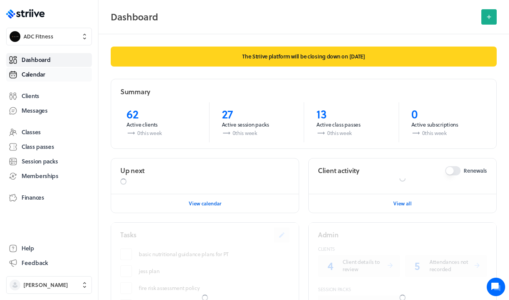
click at [40, 70] on span "Calendar" at bounding box center [34, 74] width 24 height 8
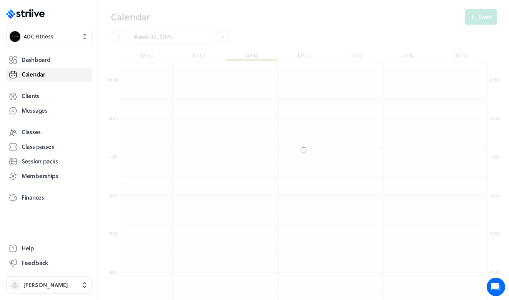
scroll to position [922, 367]
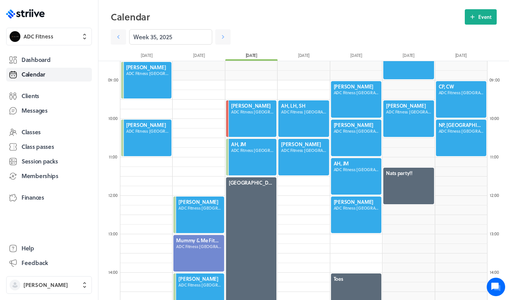
click at [418, 115] on div at bounding box center [408, 119] width 52 height 38
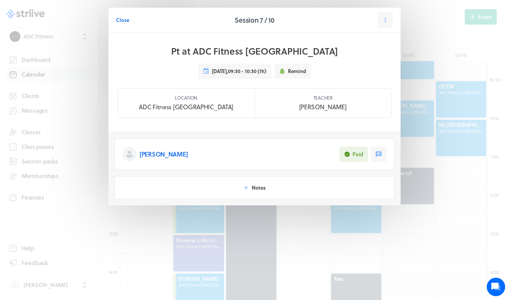
click at [122, 20] on span "Close" at bounding box center [122, 20] width 13 height 7
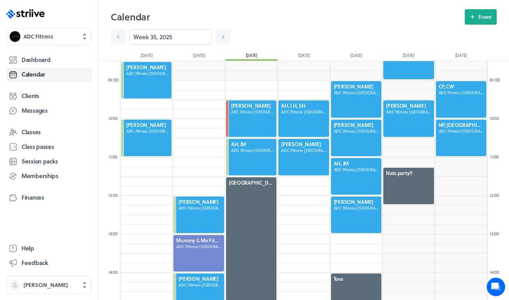
click at [400, 123] on div at bounding box center [408, 119] width 52 height 38
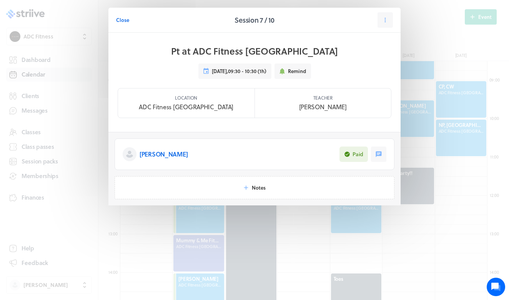
click at [159, 157] on p "[PERSON_NAME]" at bounding box center [164, 153] width 48 height 9
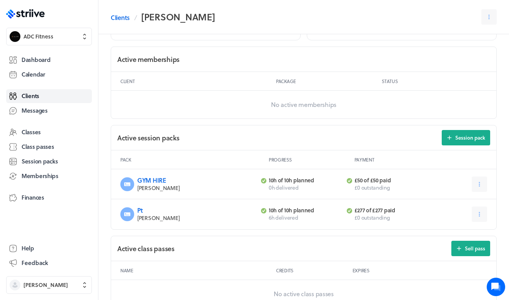
scroll to position [205, 0]
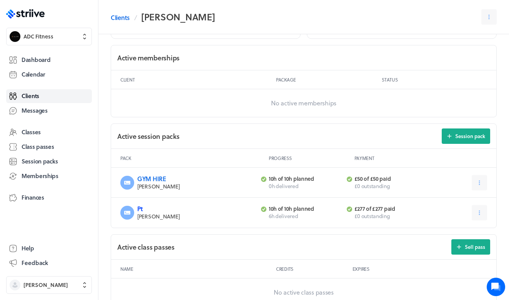
click at [141, 206] on link "Pt" at bounding box center [139, 208] width 5 height 9
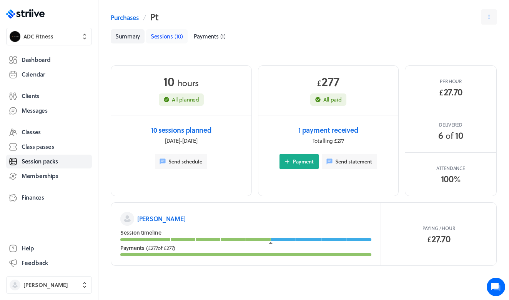
click at [171, 36] on span "Sessions" at bounding box center [162, 36] width 22 height 8
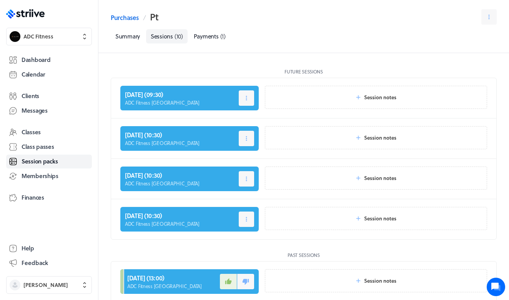
scroll to position [8, 0]
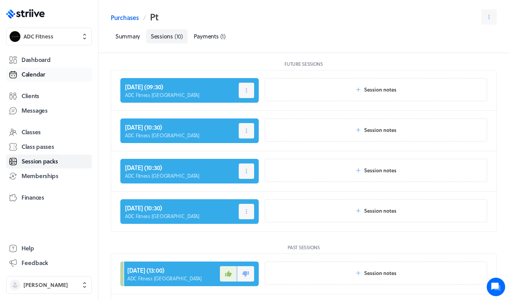
click at [27, 74] on span "Calendar" at bounding box center [34, 74] width 24 height 8
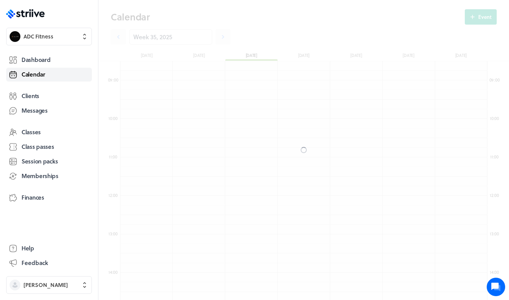
scroll to position [922, 367]
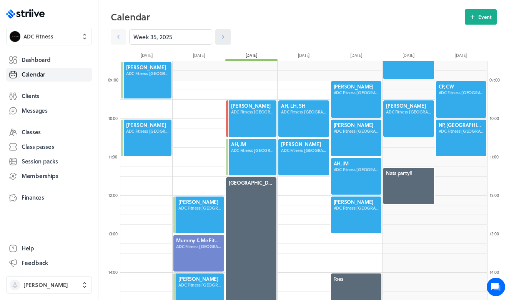
click at [224, 38] on icon at bounding box center [223, 37] width 8 height 8
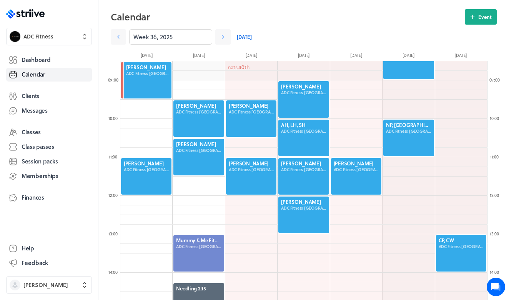
click at [191, 155] on div at bounding box center [199, 157] width 52 height 38
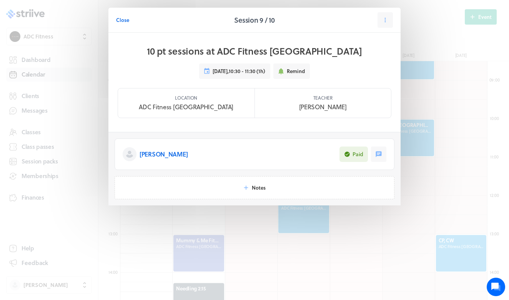
click at [156, 156] on p "[PERSON_NAME]" at bounding box center [164, 153] width 48 height 9
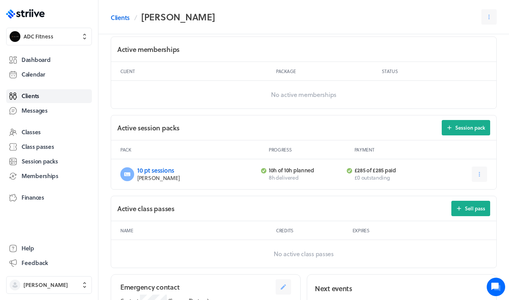
scroll to position [215, 0]
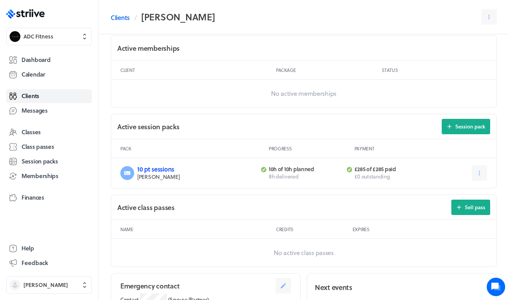
click at [162, 167] on link "10 pt sessions" at bounding box center [155, 168] width 37 height 9
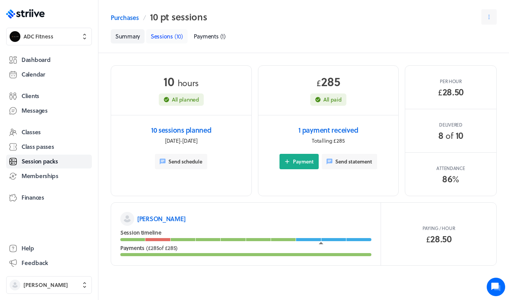
click at [156, 38] on span "Sessions" at bounding box center [162, 36] width 22 height 8
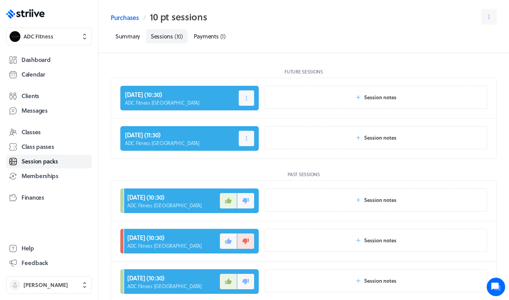
click at [37, 81] on div "Dashboard Calendar Clients Messages Classes Class passes Session packs Membersh…" at bounding box center [49, 141] width 86 height 181
click at [37, 80] on link "Calendar" at bounding box center [49, 75] width 86 height 14
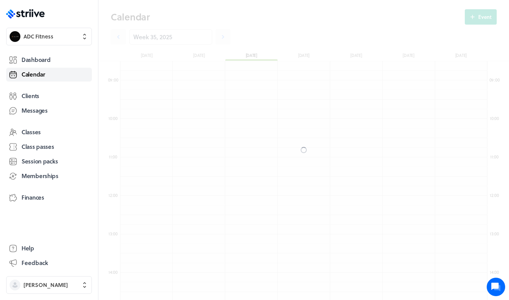
scroll to position [922, 367]
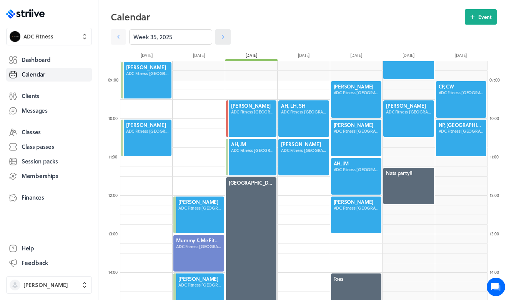
click at [223, 38] on icon at bounding box center [223, 37] width 2 height 4
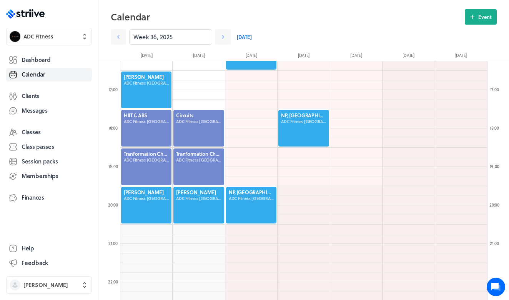
scroll to position [628, 0]
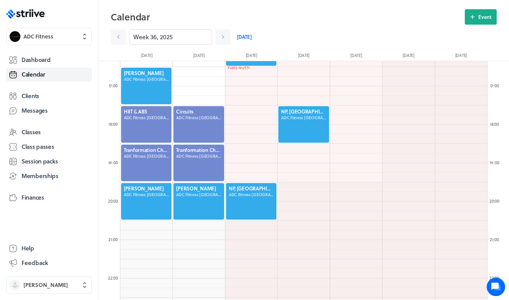
click at [137, 204] on div at bounding box center [146, 201] width 52 height 38
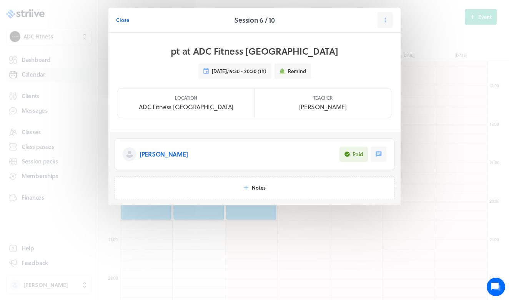
click at [166, 159] on div "[PERSON_NAME]" at bounding box center [155, 153] width 65 height 15
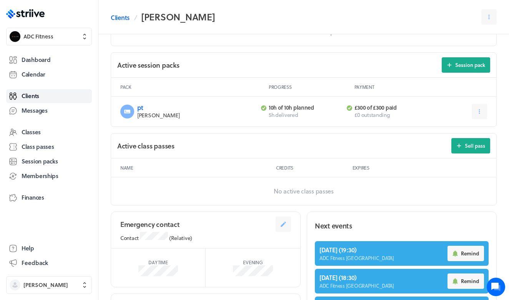
scroll to position [279, 0]
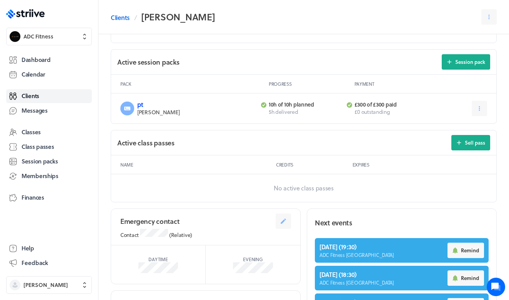
click at [142, 105] on link "pt" at bounding box center [140, 104] width 6 height 9
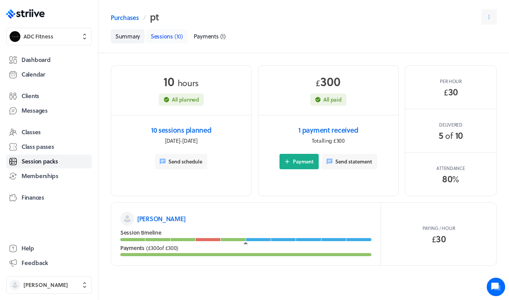
click at [170, 41] on link "Sessions ( 10 )" at bounding box center [167, 36] width 42 height 14
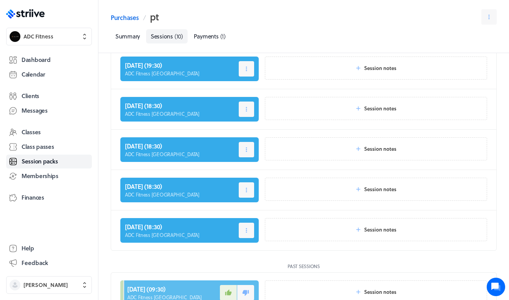
scroll to position [16, 0]
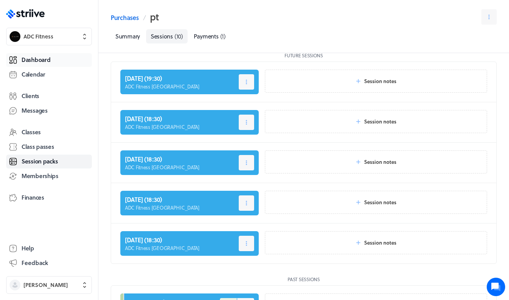
click at [50, 65] on link "Dashboard" at bounding box center [49, 60] width 86 height 14
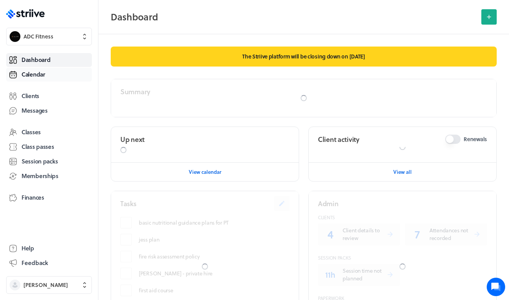
click at [43, 76] on span "Calendar" at bounding box center [34, 74] width 24 height 8
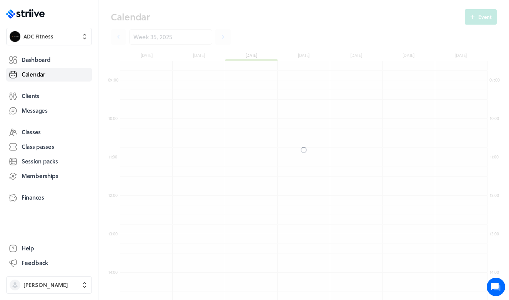
scroll to position [922, 367]
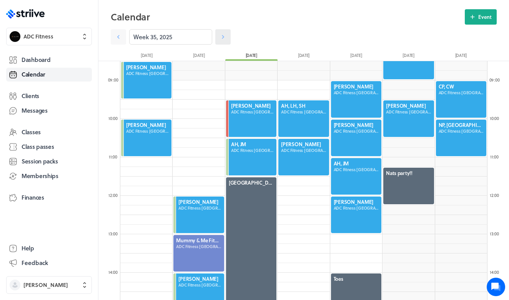
click at [220, 37] on icon at bounding box center [223, 37] width 8 height 8
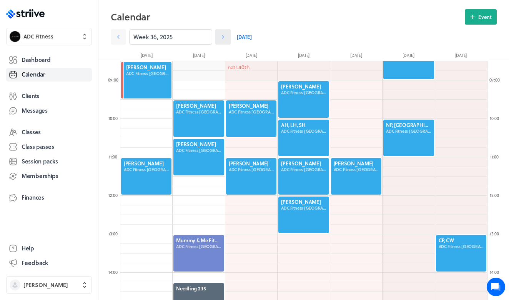
click at [220, 37] on icon at bounding box center [223, 37] width 8 height 8
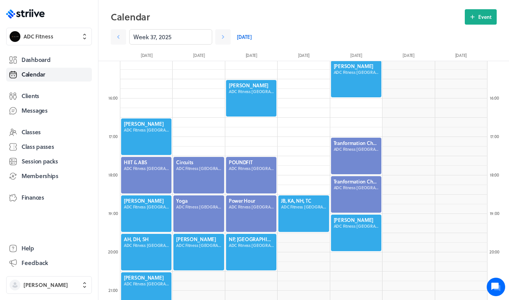
scroll to position [565, 0]
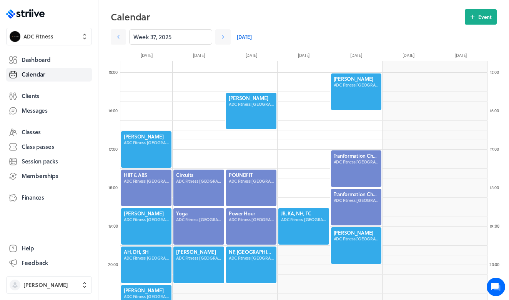
click at [201, 261] on div at bounding box center [199, 265] width 52 height 38
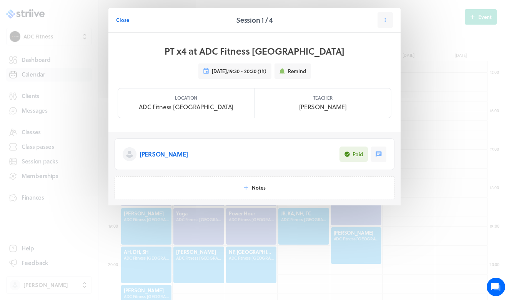
click at [159, 156] on p "[PERSON_NAME]" at bounding box center [164, 153] width 48 height 9
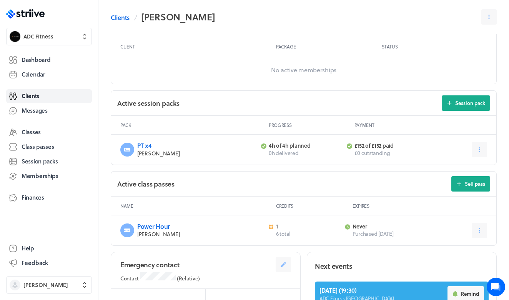
scroll to position [274, 0]
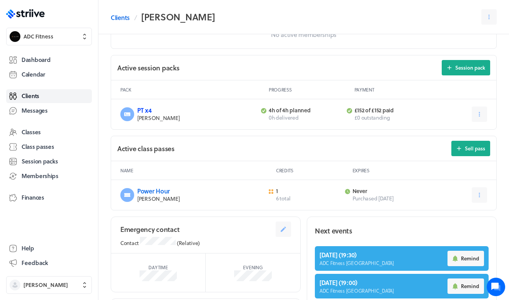
click at [144, 112] on link "PT x4" at bounding box center [144, 110] width 15 height 9
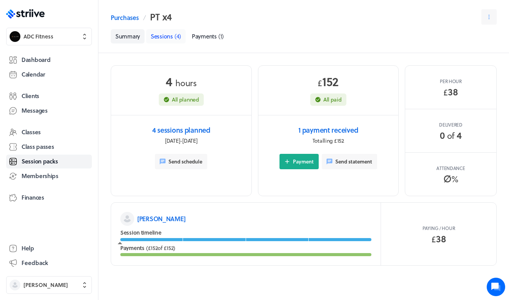
click at [169, 37] on span "Sessions" at bounding box center [162, 36] width 22 height 8
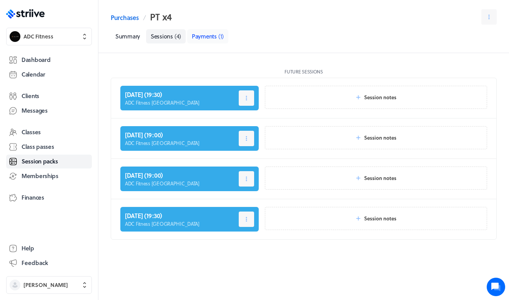
click at [204, 37] on span "Payments" at bounding box center [204, 36] width 25 height 8
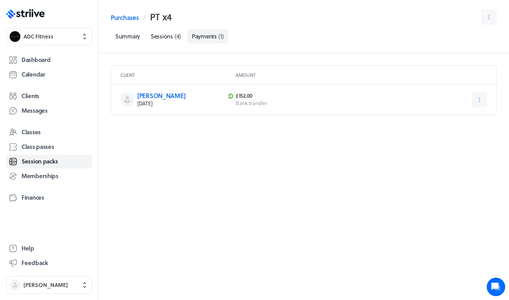
click at [175, 26] on div "Purchases PT x4 Select a tab Summary Sessions (4) Payments (1) Summary Sessions…" at bounding box center [303, 26] width 410 height 34
click at [172, 36] on span "Sessions" at bounding box center [162, 36] width 22 height 8
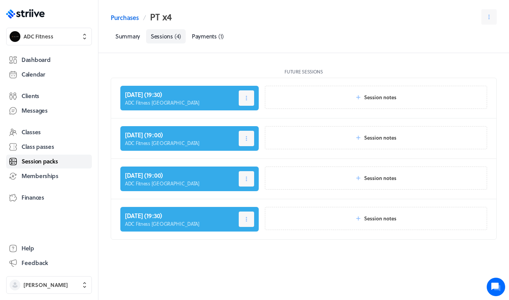
click at [33, 163] on span "Session packs" at bounding box center [40, 161] width 36 height 8
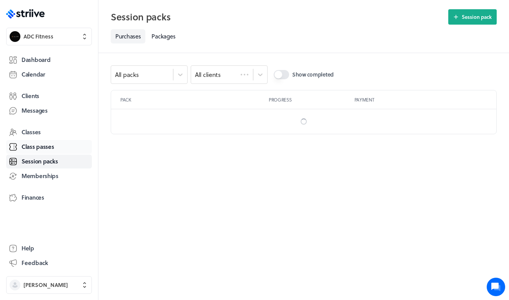
click at [40, 148] on span "Class passes" at bounding box center [38, 147] width 33 height 8
click at [43, 167] on link "Session packs" at bounding box center [49, 161] width 86 height 14
click at [41, 79] on link "Calendar" at bounding box center [49, 75] width 86 height 14
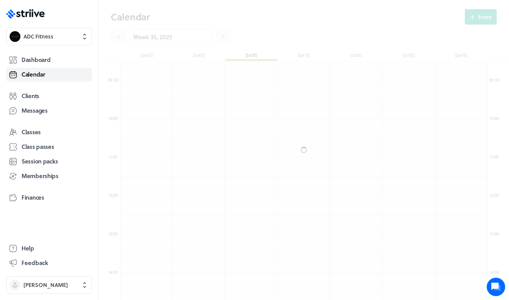
scroll to position [922, 367]
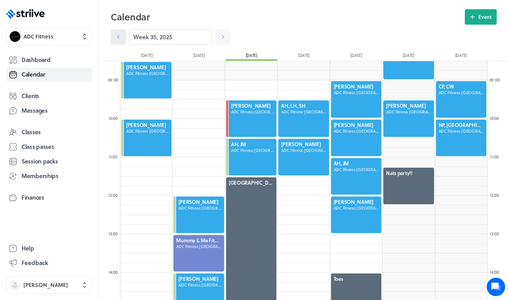
click at [117, 35] on icon at bounding box center [119, 37] width 8 height 8
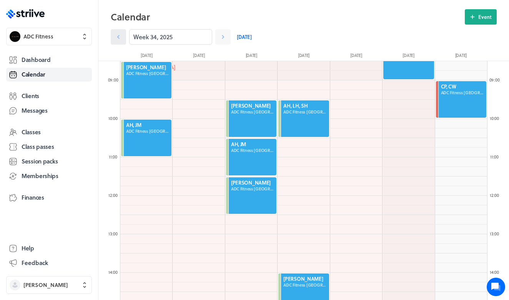
click at [117, 35] on icon at bounding box center [119, 37] width 8 height 8
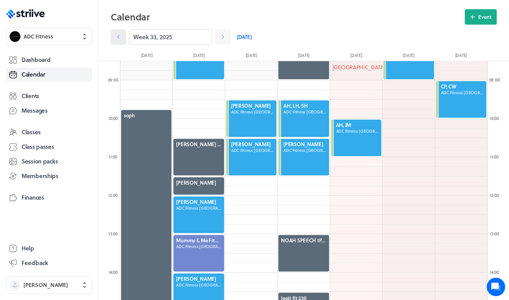
click at [117, 35] on icon at bounding box center [119, 37] width 8 height 8
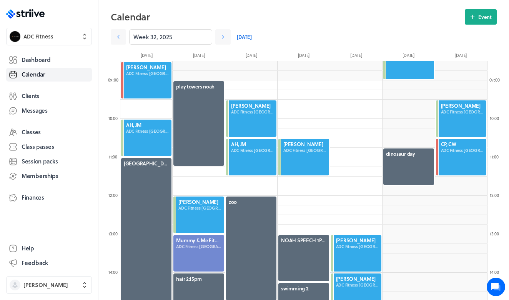
click at [242, 37] on link "[DATE]" at bounding box center [244, 36] width 15 height 15
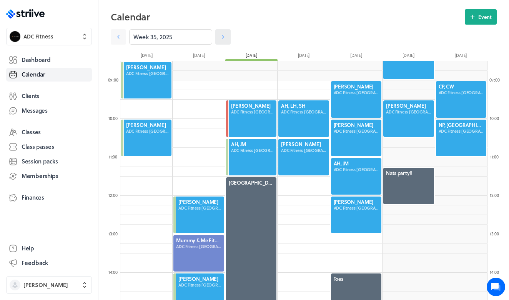
click at [225, 38] on icon at bounding box center [223, 37] width 8 height 8
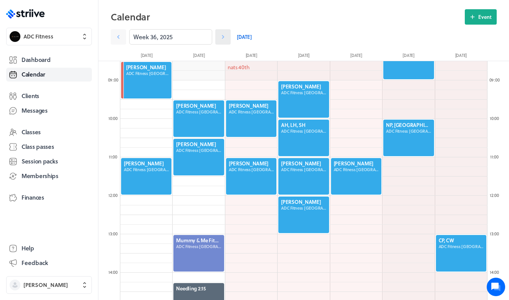
click at [226, 38] on icon at bounding box center [223, 37] width 8 height 8
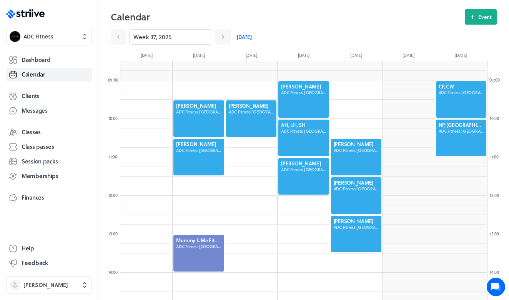
click at [188, 155] on div at bounding box center [199, 157] width 52 height 38
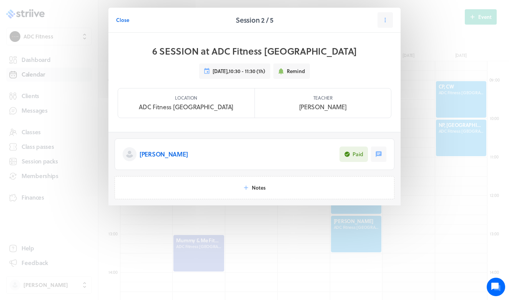
click at [166, 153] on p "[PERSON_NAME]" at bounding box center [164, 153] width 48 height 9
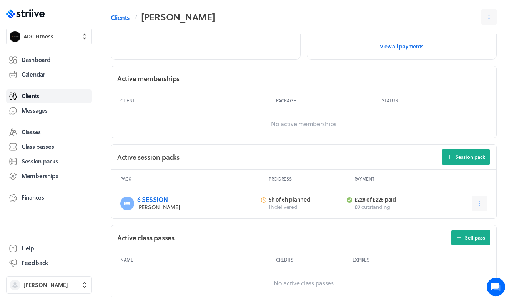
scroll to position [185, 0]
click at [148, 188] on div "6 SESSION Lucy Slater 5h of 6h planned 1h delivered £228 of £228 paid £0 outsta…" at bounding box center [303, 203] width 385 height 30
click at [148, 196] on link "6 SESSION" at bounding box center [152, 198] width 30 height 9
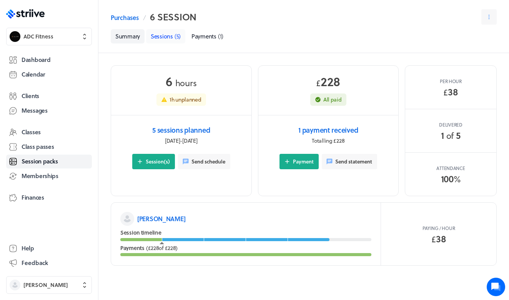
click at [175, 36] on span "( 5 )" at bounding box center [177, 36] width 6 height 8
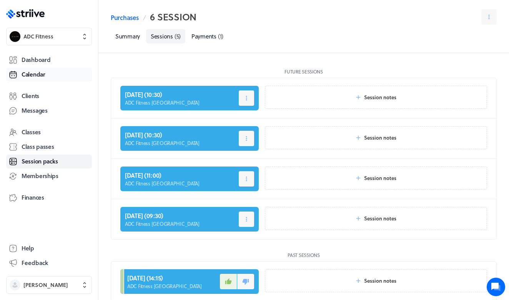
click at [44, 73] on span "Calendar" at bounding box center [34, 74] width 24 height 8
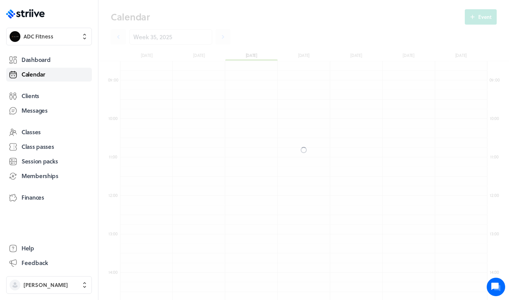
scroll to position [922, 367]
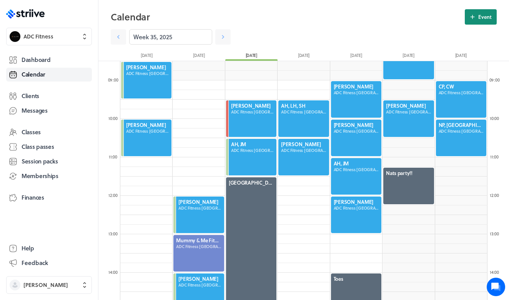
click at [479, 23] on button "Event" at bounding box center [481, 16] width 32 height 15
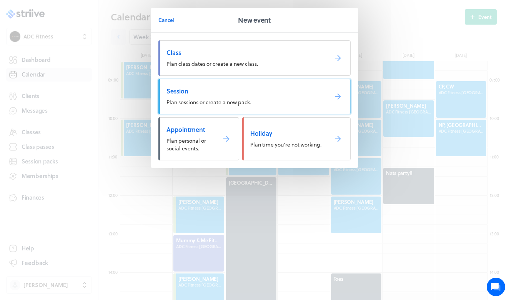
click at [266, 91] on span "Session" at bounding box center [243, 91] width 155 height 8
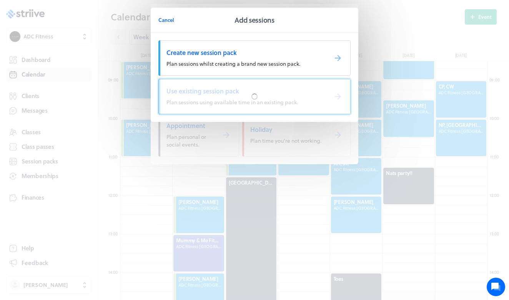
click at [266, 92] on div at bounding box center [254, 96] width 191 height 35
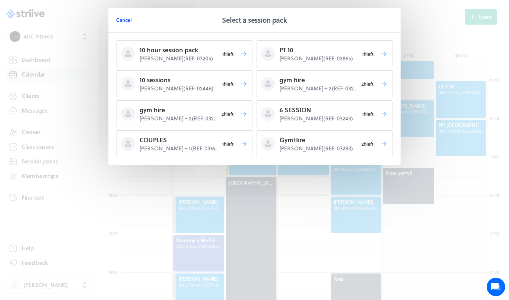
click at [126, 20] on span "Cancel" at bounding box center [124, 20] width 16 height 7
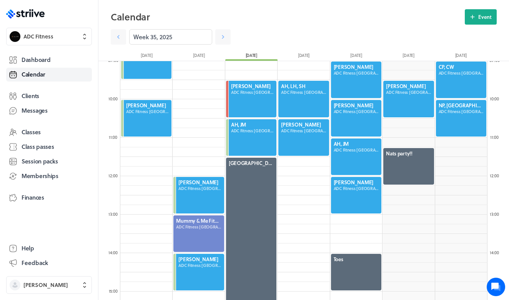
scroll to position [349, 0]
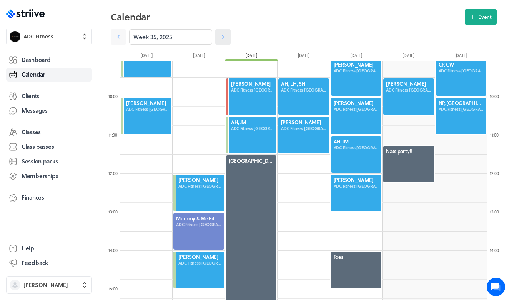
click at [220, 36] on icon at bounding box center [223, 37] width 8 height 8
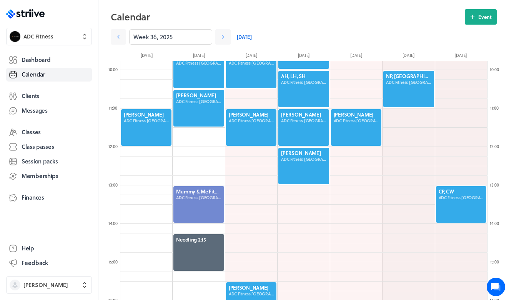
scroll to position [353, 0]
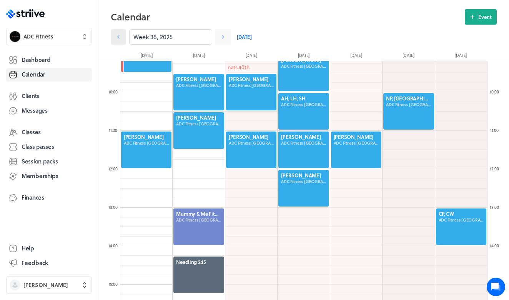
click at [123, 35] on link at bounding box center [118, 36] width 15 height 15
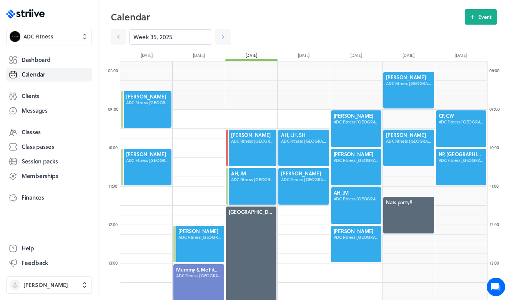
scroll to position [299, 0]
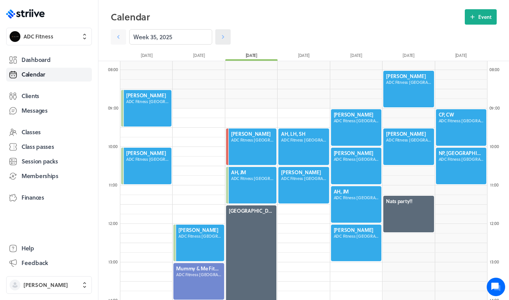
click at [222, 37] on icon at bounding box center [223, 37] width 8 height 8
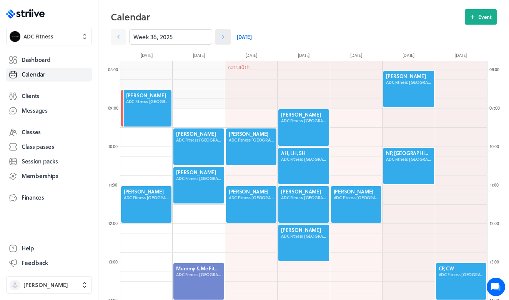
click at [222, 37] on icon at bounding box center [223, 37] width 8 height 8
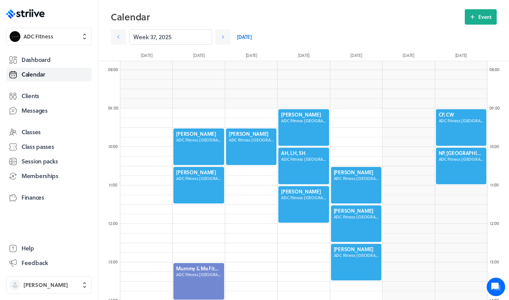
click at [189, 190] on div at bounding box center [199, 185] width 52 height 38
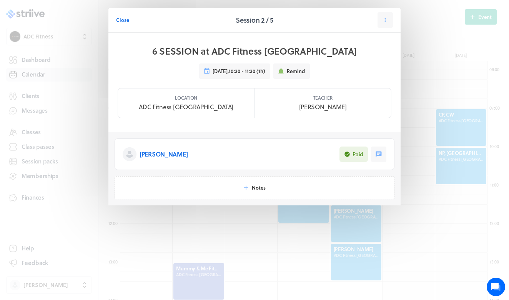
click at [161, 153] on p "[PERSON_NAME]" at bounding box center [164, 153] width 48 height 9
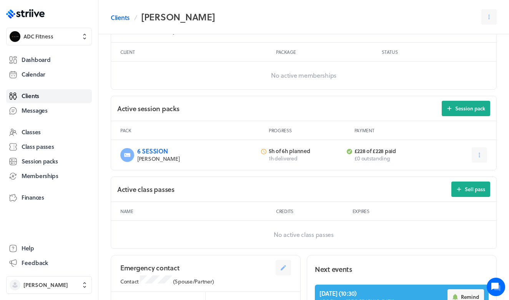
scroll to position [235, 0]
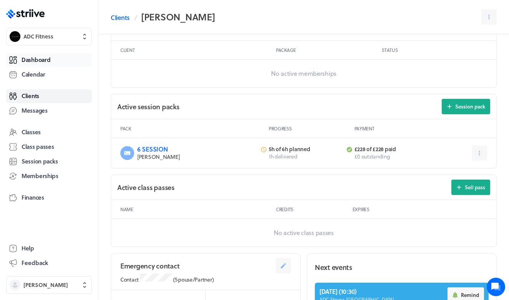
click at [37, 60] on span "Dashboard" at bounding box center [36, 60] width 29 height 8
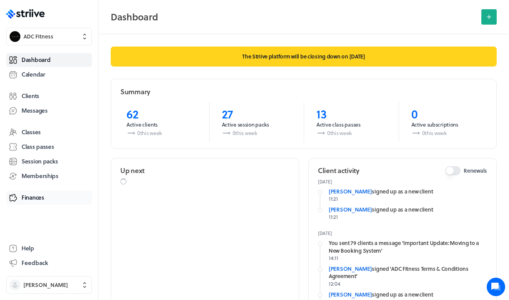
click at [32, 204] on link "Finances" at bounding box center [49, 198] width 86 height 14
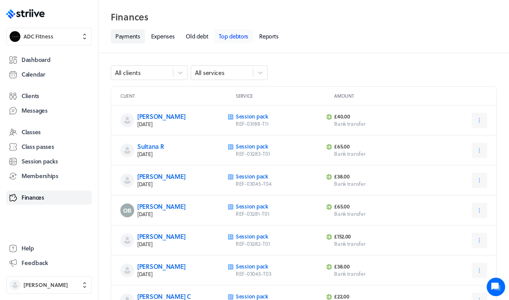
click at [233, 41] on link "Top debtors" at bounding box center [233, 36] width 39 height 14
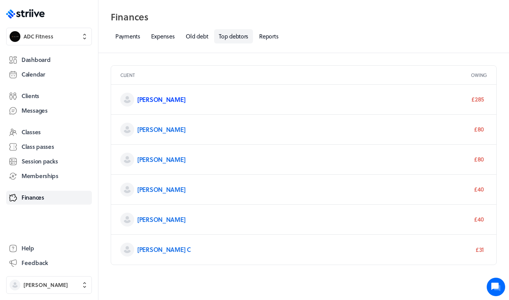
click at [147, 100] on link "Kate R" at bounding box center [161, 99] width 48 height 9
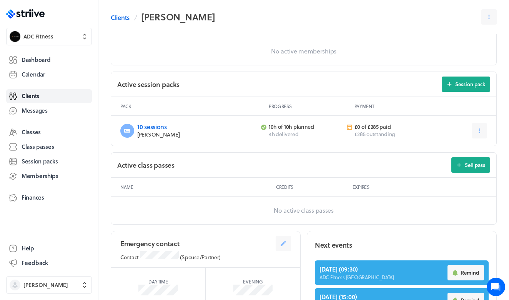
scroll to position [273, 0]
click at [154, 124] on link "10 sessions" at bounding box center [152, 126] width 30 height 9
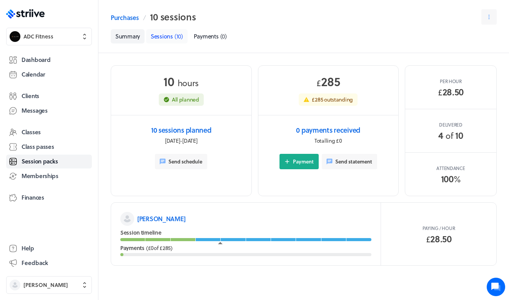
click at [156, 37] on span "Sessions" at bounding box center [162, 36] width 22 height 8
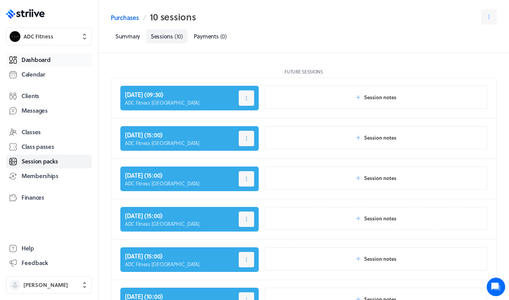
click at [36, 62] on span "Dashboard" at bounding box center [36, 60] width 29 height 8
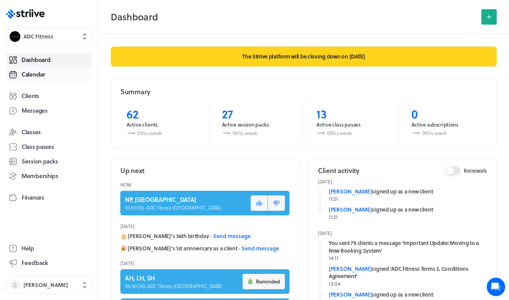
click at [40, 75] on span "Calendar" at bounding box center [34, 74] width 24 height 8
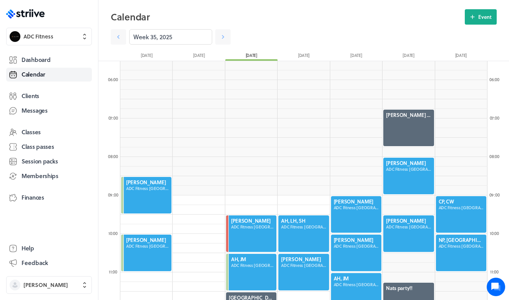
scroll to position [174, 0]
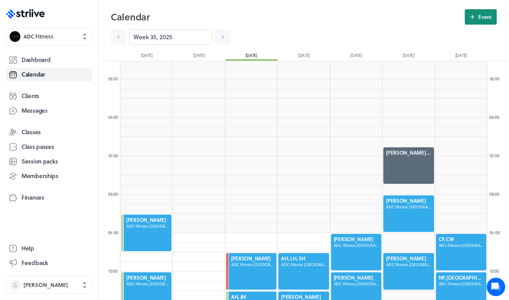
click at [475, 10] on button "Event" at bounding box center [481, 16] width 32 height 15
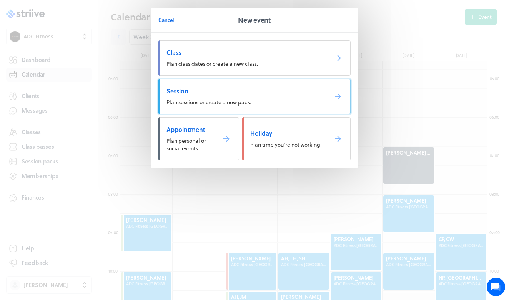
click at [222, 95] on link "Session Plan sessions or create a new pack." at bounding box center [254, 96] width 192 height 35
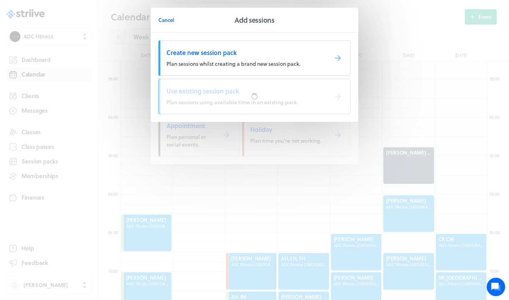
click at [222, 95] on div at bounding box center [254, 96] width 191 height 35
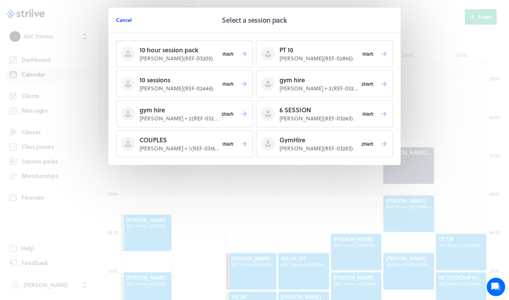
click at [126, 20] on span "Cancel" at bounding box center [124, 20] width 16 height 7
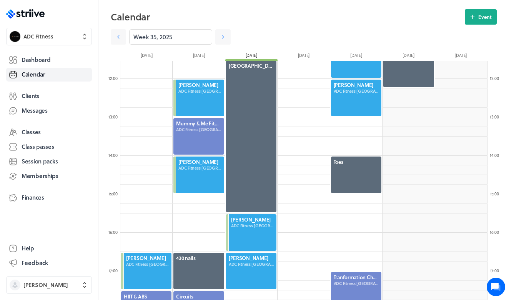
scroll to position [446, 0]
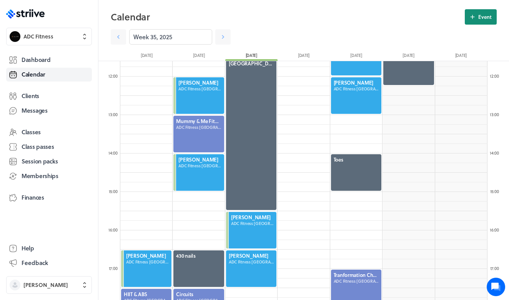
click at [476, 18] on button "Event" at bounding box center [481, 16] width 32 height 15
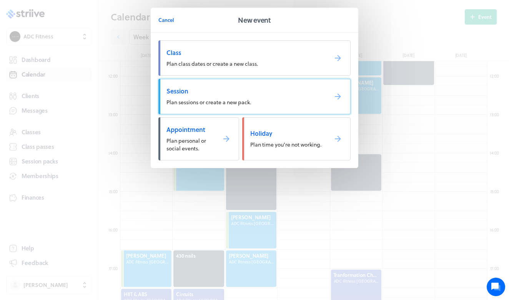
click at [245, 90] on span "Session" at bounding box center [243, 91] width 155 height 8
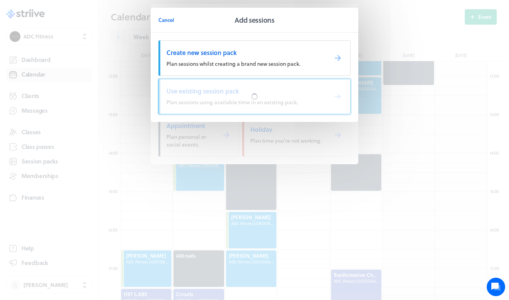
click at [245, 90] on div at bounding box center [254, 96] width 191 height 35
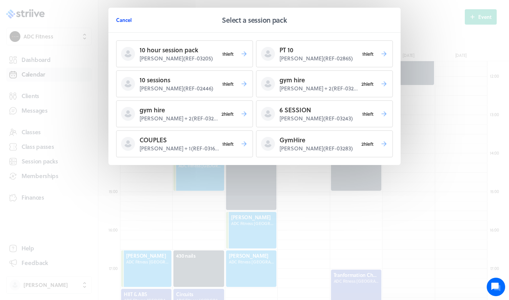
click at [125, 20] on span "Cancel" at bounding box center [124, 20] width 16 height 7
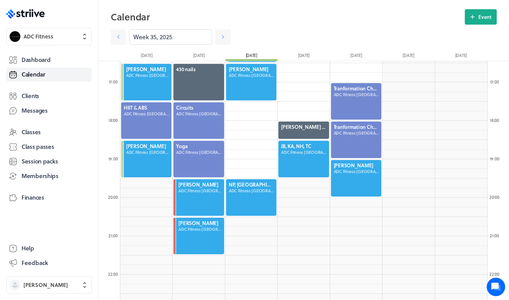
scroll to position [653, 0]
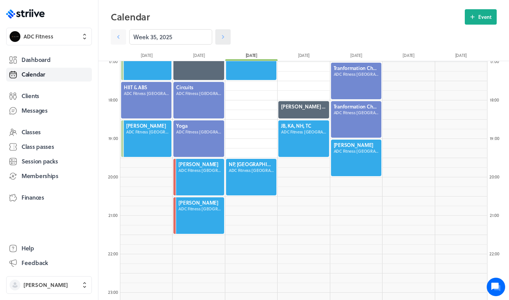
click at [222, 40] on icon at bounding box center [223, 37] width 8 height 8
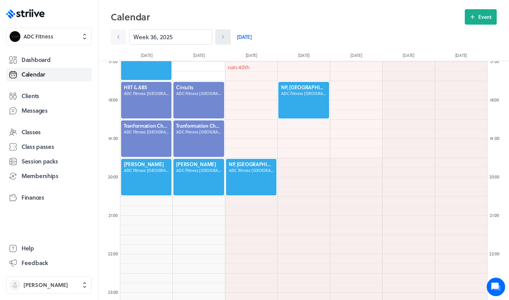
click at [222, 40] on icon at bounding box center [223, 37] width 8 height 8
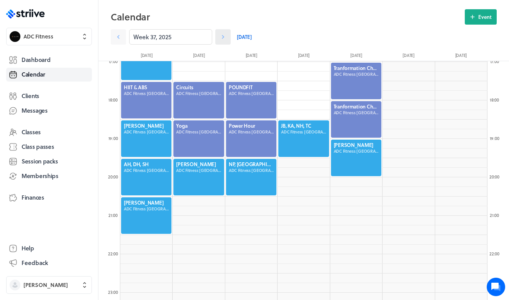
click at [222, 40] on icon at bounding box center [223, 37] width 8 height 8
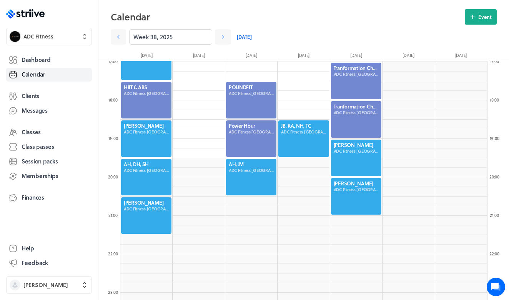
click at [227, 179] on div at bounding box center [251, 177] width 52 height 38
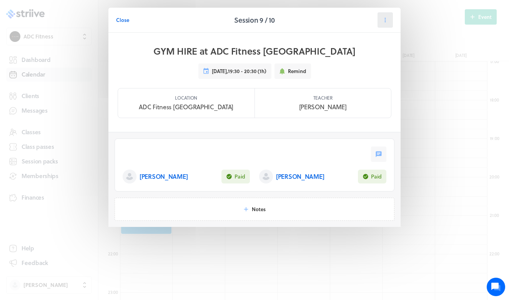
click at [388, 18] on icon at bounding box center [385, 20] width 7 height 7
click at [365, 83] on span "Manage pack" at bounding box center [369, 80] width 31 height 7
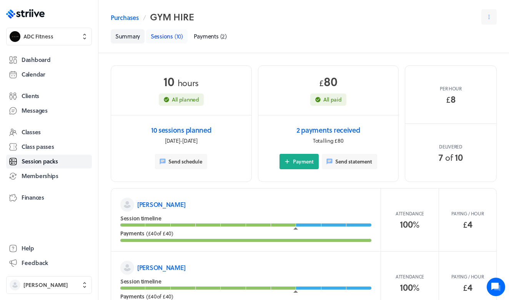
click at [169, 35] on span "Sessions" at bounding box center [162, 36] width 22 height 8
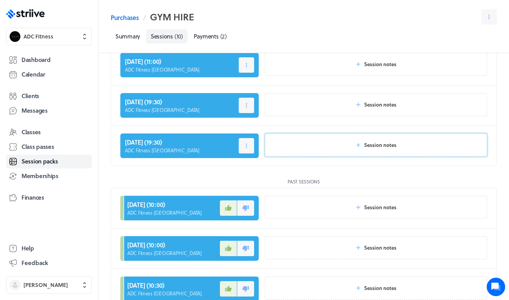
scroll to position [13, 0]
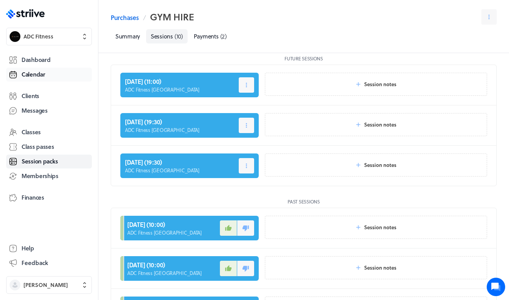
click at [33, 73] on span "Calendar" at bounding box center [34, 74] width 24 height 8
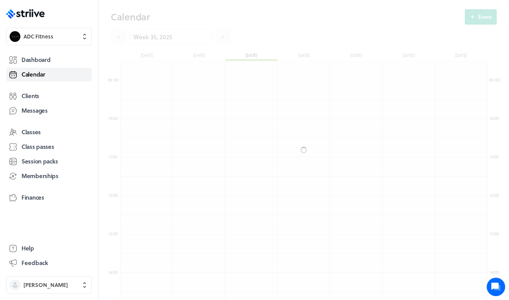
scroll to position [922, 367]
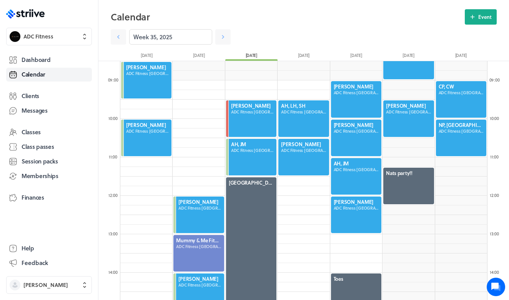
click at [472, 25] on section "Week 35, 2025" at bounding box center [304, 35] width 386 height 20
click at [472, 17] on icon at bounding box center [472, 16] width 7 height 7
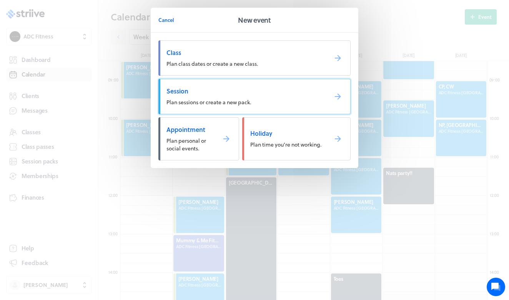
click at [252, 95] on link "Session Plan sessions or create a new pack." at bounding box center [254, 96] width 192 height 35
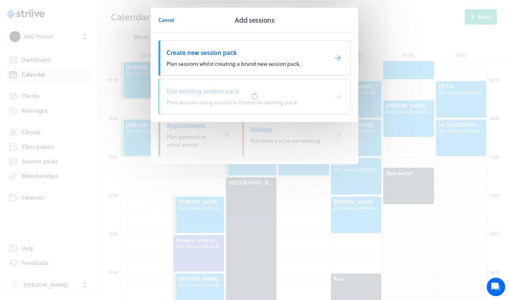
click at [252, 93] on div at bounding box center [254, 96] width 191 height 35
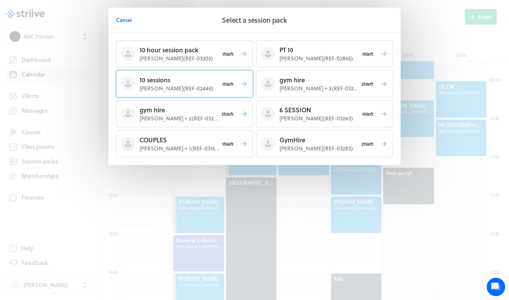
click at [217, 82] on p "10 sessions" at bounding box center [179, 79] width 79 height 9
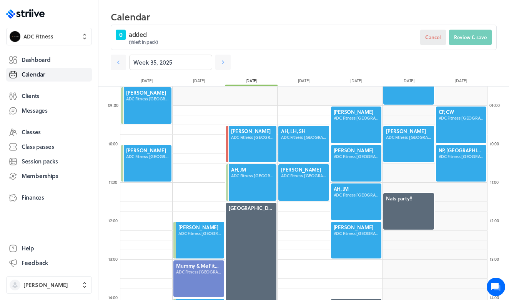
click at [430, 35] on span "Cancel" at bounding box center [433, 37] width 16 height 7
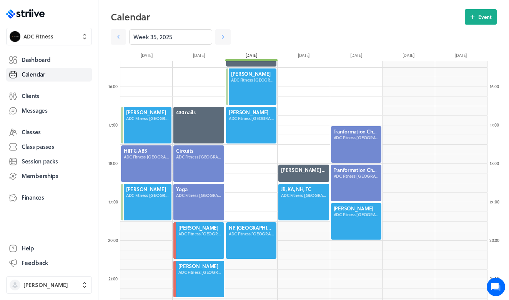
scroll to position [590, 0]
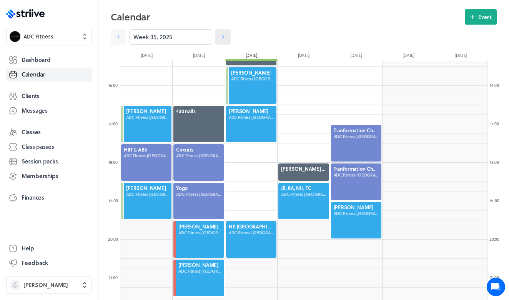
click at [216, 36] on link at bounding box center [222, 36] width 15 height 15
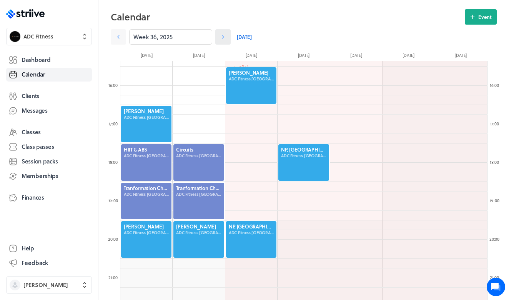
click at [216, 37] on link at bounding box center [222, 36] width 15 height 15
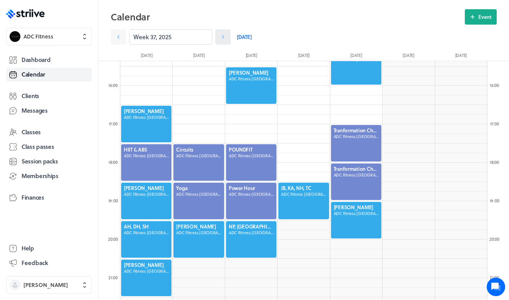
click at [227, 35] on link at bounding box center [222, 36] width 15 height 15
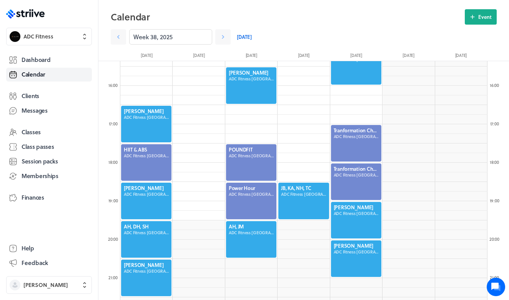
click at [246, 248] on div at bounding box center [251, 239] width 52 height 38
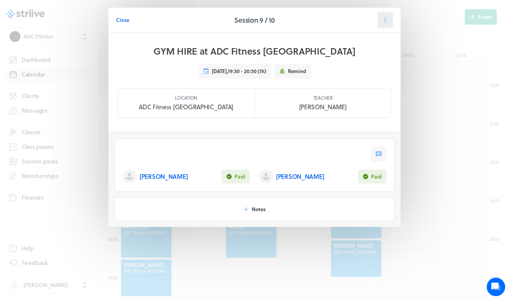
click at [385, 22] on icon at bounding box center [385, 20] width 1 height 5
click at [127, 18] on span "Close" at bounding box center [122, 20] width 13 height 7
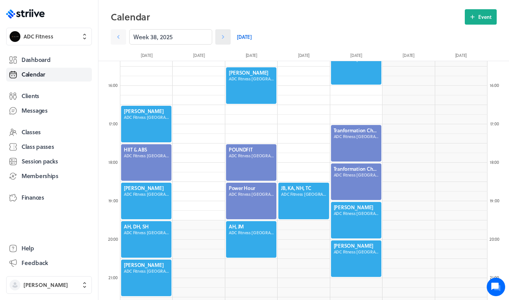
click at [222, 36] on icon at bounding box center [223, 37] width 8 height 8
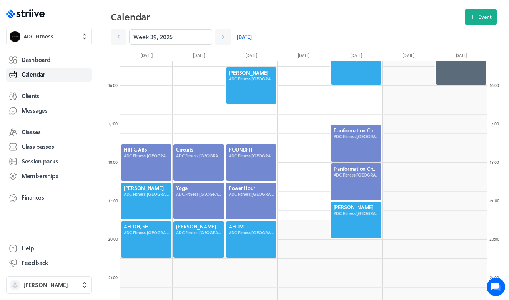
click at [248, 251] on div at bounding box center [251, 239] width 52 height 38
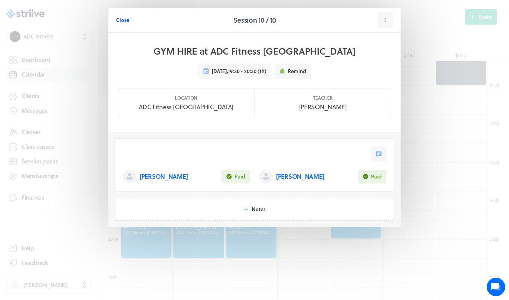
click at [126, 22] on span "Close" at bounding box center [122, 20] width 13 height 7
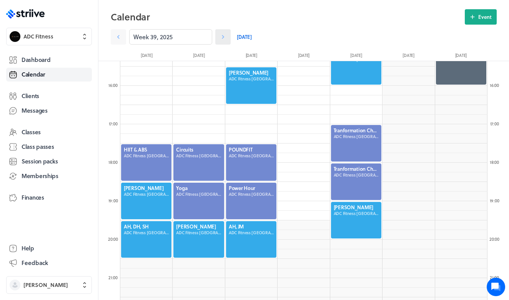
click at [222, 38] on icon at bounding box center [223, 37] width 8 height 8
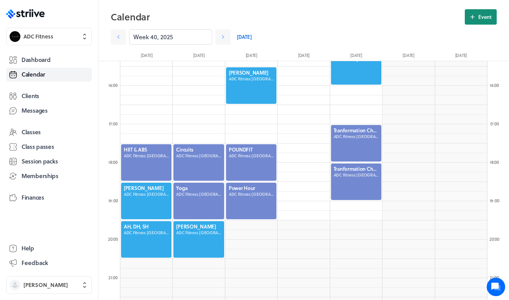
click at [467, 13] on button "Event" at bounding box center [481, 16] width 32 height 15
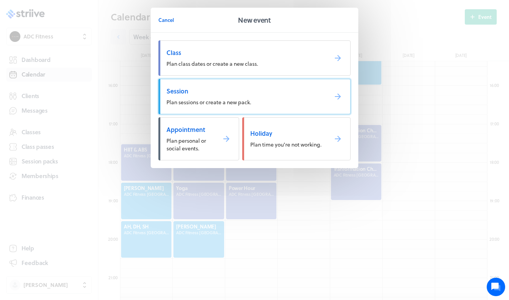
click at [229, 87] on span "Session" at bounding box center [243, 91] width 155 height 8
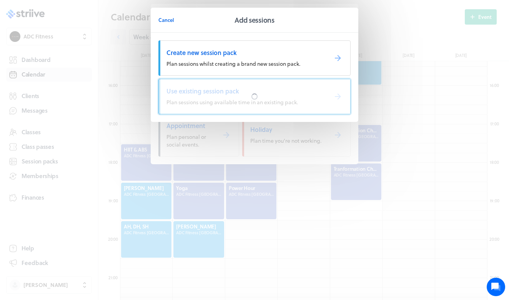
click at [229, 87] on div at bounding box center [254, 96] width 191 height 35
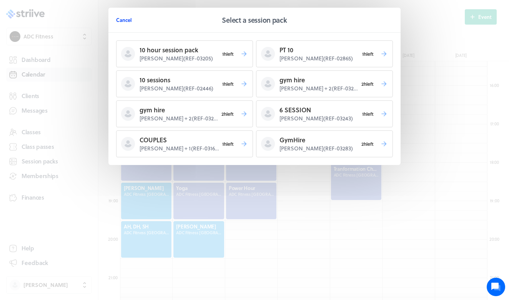
click at [120, 20] on span "Cancel" at bounding box center [124, 20] width 16 height 7
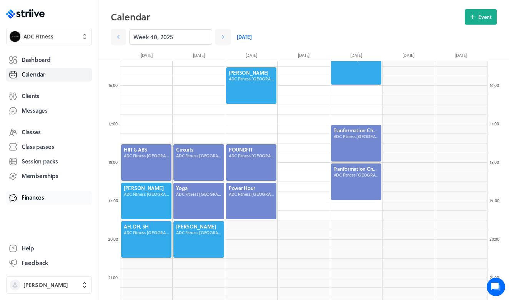
click at [29, 198] on span "Finances" at bounding box center [33, 197] width 23 height 8
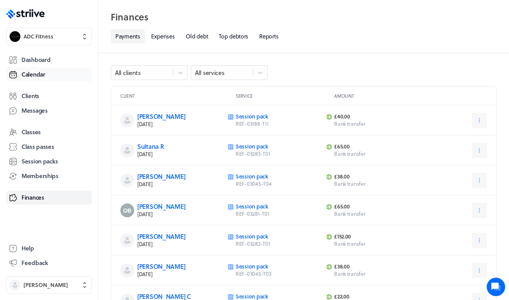
click at [38, 73] on span "Calendar" at bounding box center [34, 74] width 24 height 8
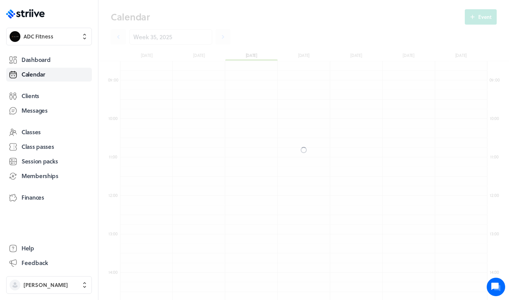
scroll to position [922, 367]
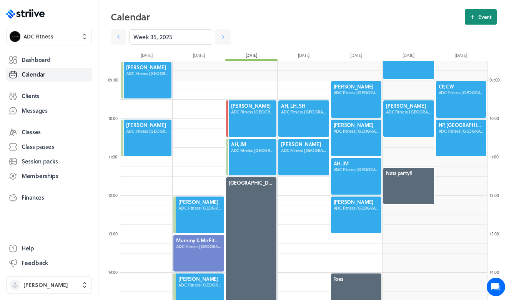
click at [482, 19] on span "Event" at bounding box center [484, 16] width 13 height 7
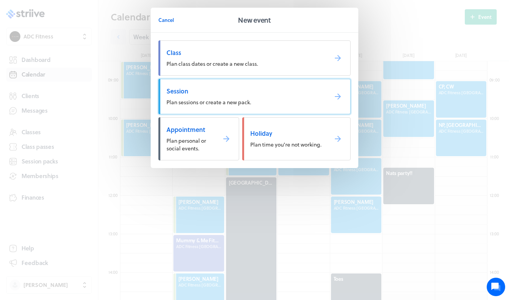
click at [244, 99] on span "Plan sessions or create a new pack." at bounding box center [208, 102] width 85 height 8
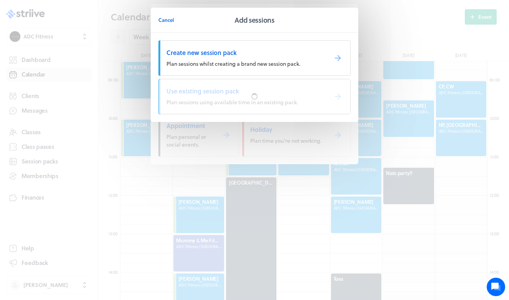
click at [244, 99] on div at bounding box center [254, 96] width 191 height 35
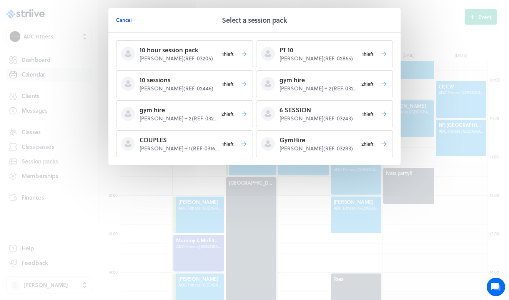
click at [121, 20] on span "Cancel" at bounding box center [124, 20] width 16 height 7
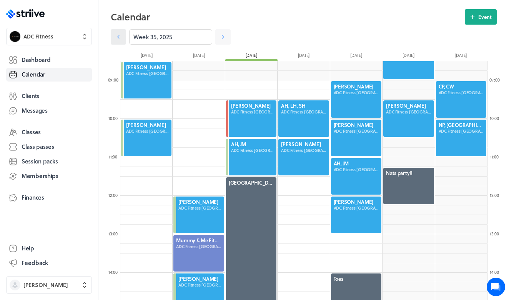
click at [119, 39] on icon at bounding box center [119, 37] width 8 height 8
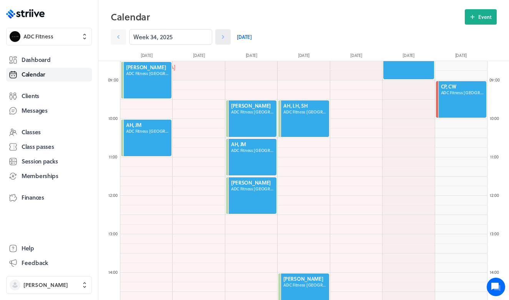
click at [224, 39] on icon at bounding box center [223, 37] width 8 height 8
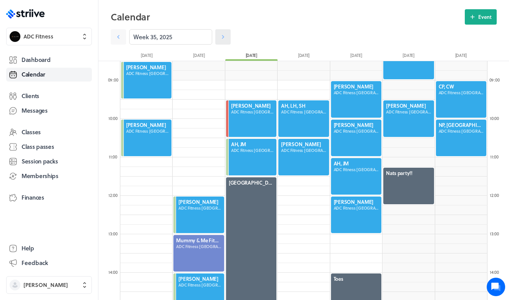
click at [229, 39] on link at bounding box center [222, 36] width 15 height 15
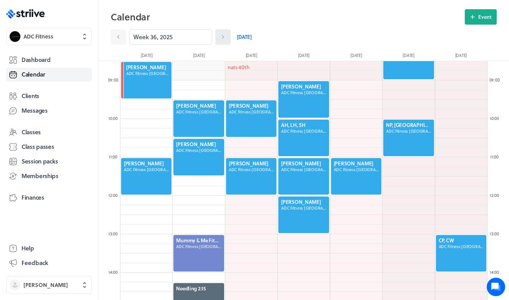
click at [227, 35] on link at bounding box center [222, 36] width 15 height 15
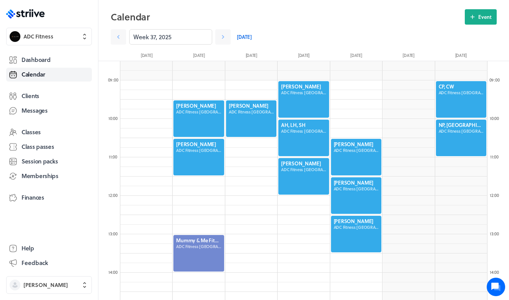
click at [360, 194] on div at bounding box center [356, 195] width 52 height 38
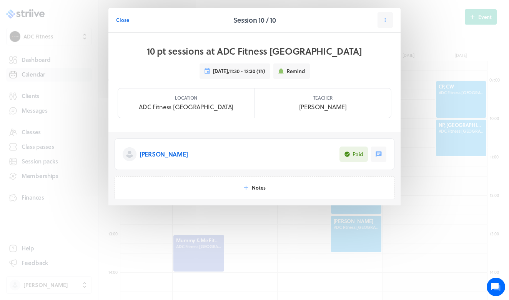
click at [128, 22] on span "Close" at bounding box center [122, 20] width 13 height 7
